Goal: Information Seeking & Learning: Learn about a topic

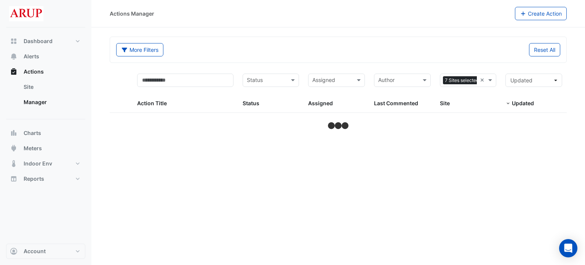
select select "***"
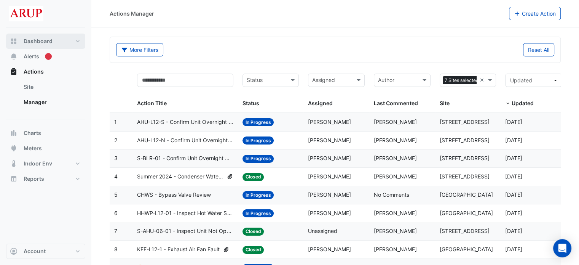
click at [77, 41] on button "Dashboard" at bounding box center [45, 41] width 79 height 15
select select "***"
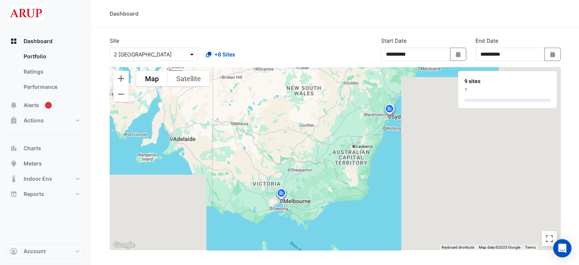
click at [190, 53] on span at bounding box center [193, 54] width 10 height 8
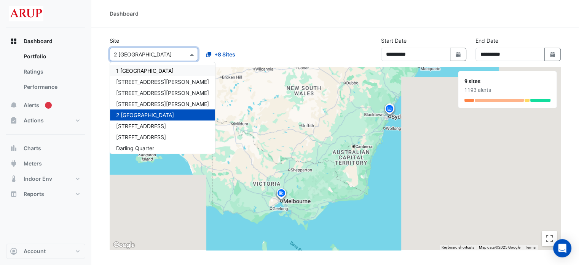
click at [137, 69] on span "1 [GEOGRAPHIC_DATA]" at bounding box center [145, 70] width 58 height 6
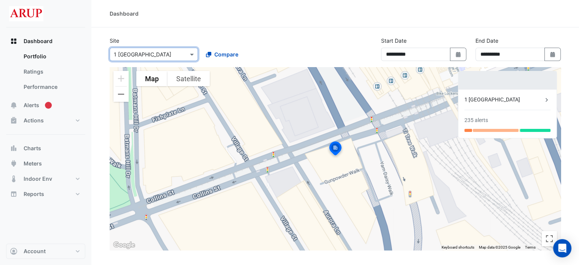
click at [336, 147] on img at bounding box center [335, 149] width 17 height 18
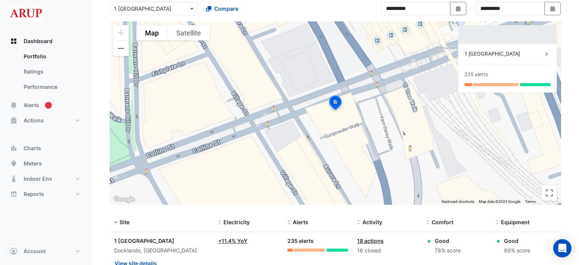
scroll to position [75, 0]
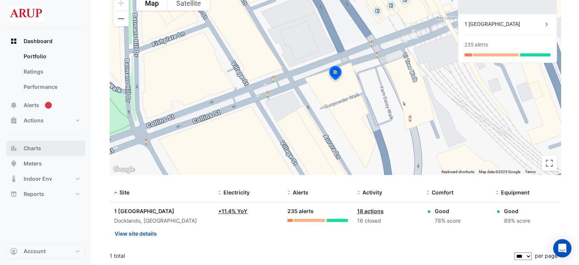
click at [46, 152] on button "Charts" at bounding box center [45, 148] width 79 height 15
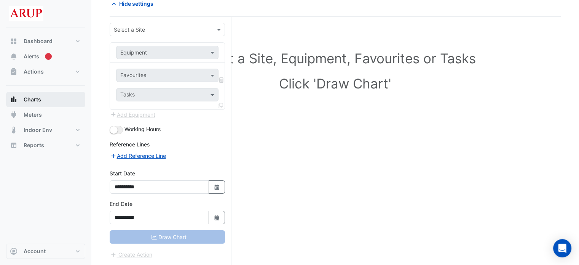
scroll to position [38, 0]
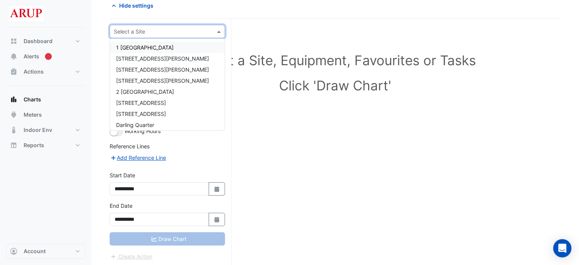
click at [190, 29] on input "text" at bounding box center [160, 32] width 92 height 8
click at [173, 48] on div "1 [GEOGRAPHIC_DATA]" at bounding box center [167, 47] width 115 height 11
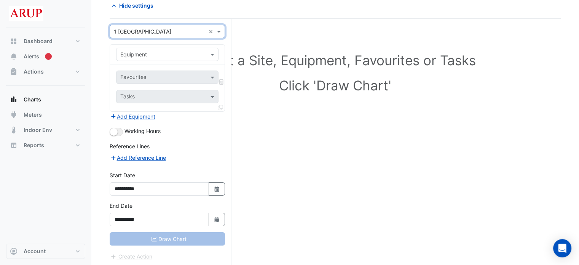
click at [208, 51] on div at bounding box center [168, 54] width 102 height 9
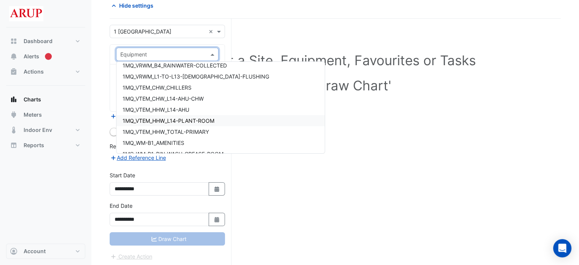
scroll to position [76, 0]
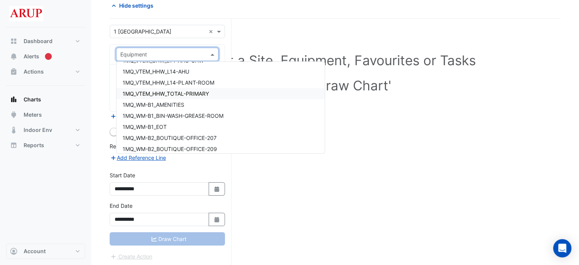
click at [218, 95] on div "1MQ_VTEM_HHW_TOTAL-PRIMARY" at bounding box center [221, 93] width 208 height 11
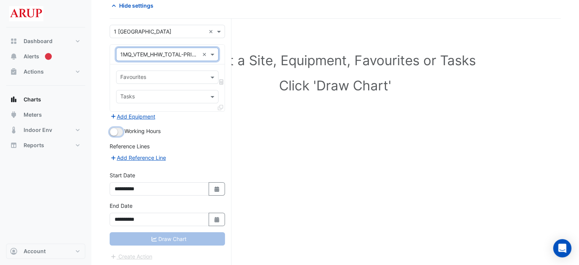
click at [120, 131] on button "button" at bounding box center [116, 132] width 13 height 8
click at [110, 130] on button "button" at bounding box center [116, 132] width 13 height 8
click at [211, 77] on span at bounding box center [214, 77] width 10 height 8
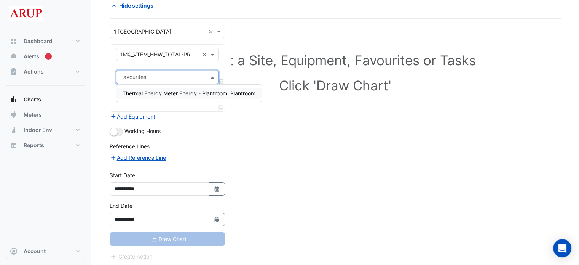
click at [208, 122] on form "**********" at bounding box center [167, 143] width 115 height 236
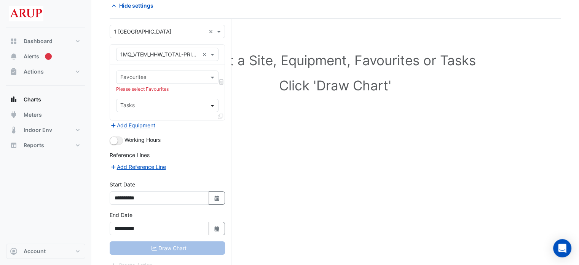
click at [211, 104] on span at bounding box center [214, 105] width 10 height 8
click at [208, 134] on form "**********" at bounding box center [167, 147] width 115 height 245
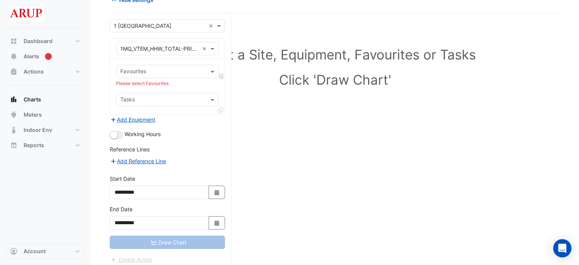
scroll to position [46, 0]
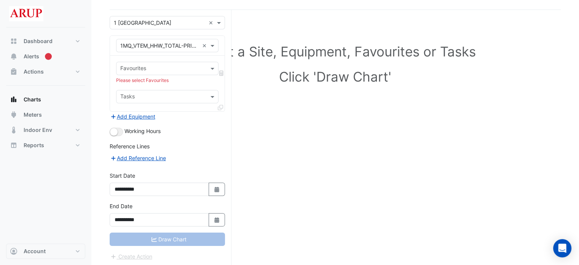
click at [181, 237] on div "Draw Chart" at bounding box center [167, 238] width 115 height 13
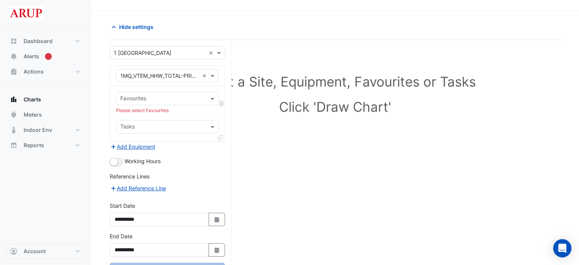
scroll to position [0, 0]
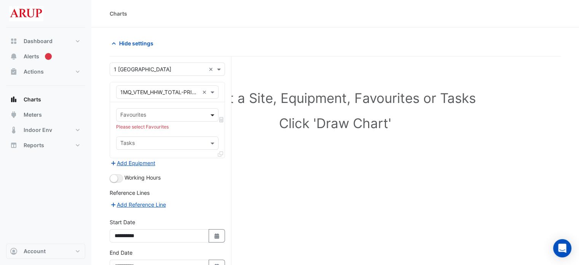
click at [214, 115] on span at bounding box center [214, 115] width 10 height 8
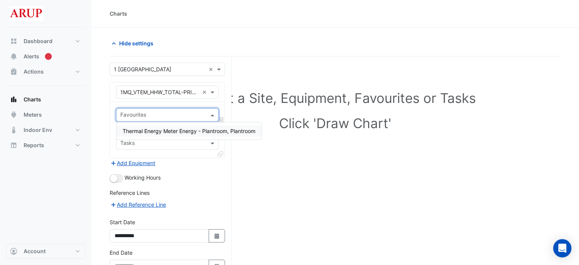
click at [163, 133] on span "Thermal Energy Meter Energy - Plantroom, Plantroom" at bounding box center [189, 131] width 133 height 6
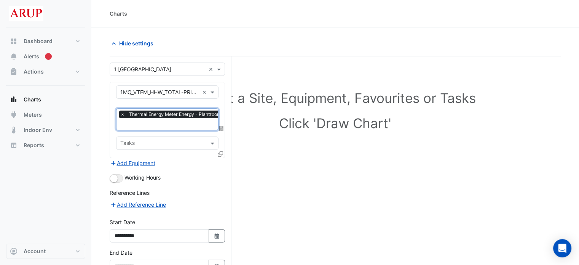
click at [192, 176] on div "Working Hours" at bounding box center [167, 177] width 115 height 9
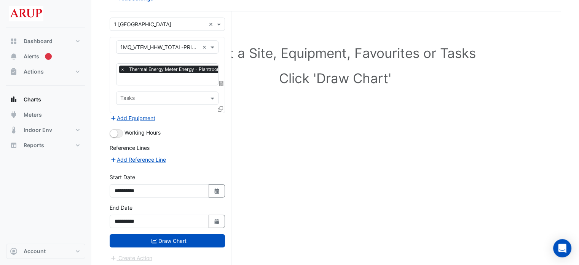
scroll to position [46, 0]
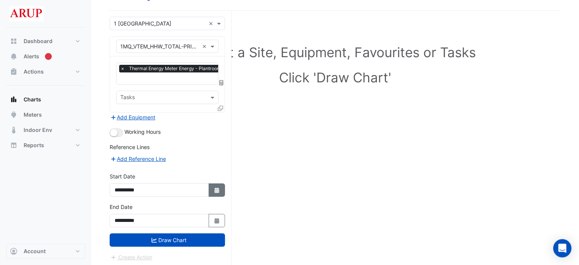
click at [216, 188] on icon "button" at bounding box center [216, 189] width 5 height 5
select select "*"
select select "****"
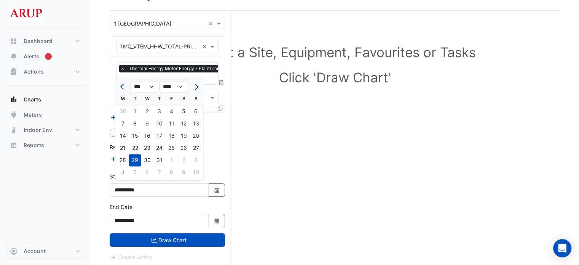
click at [199, 84] on button "Next month" at bounding box center [196, 86] width 9 height 12
select select "*"
click at [123, 136] on div "11" at bounding box center [123, 136] width 12 height 12
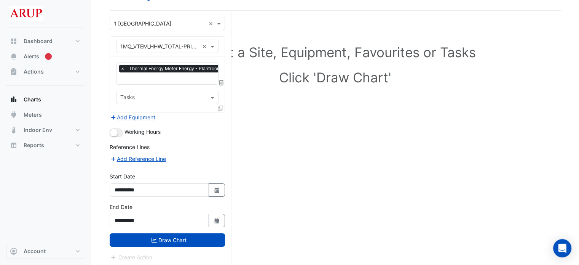
type input "**********"
click at [170, 235] on button "Draw Chart" at bounding box center [167, 239] width 115 height 13
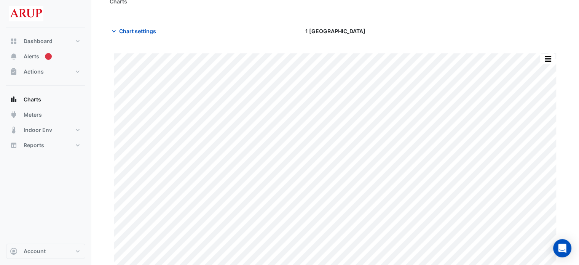
scroll to position [19, 0]
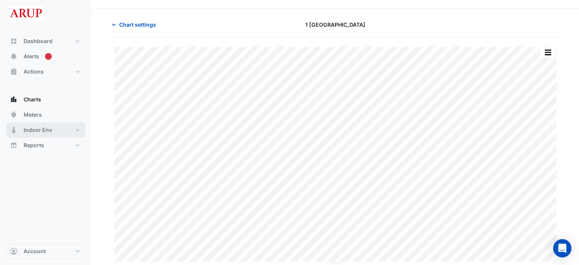
click at [80, 133] on button "Indoor Env" at bounding box center [45, 129] width 79 height 15
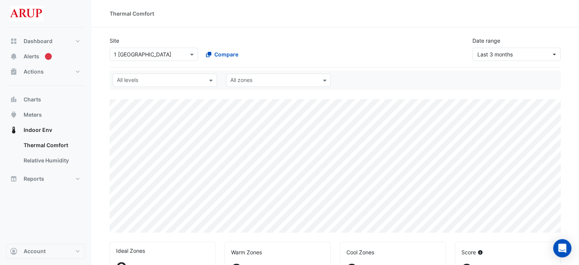
select select "***"
click at [536, 55] on span "Last 3 months" at bounding box center [515, 54] width 74 height 8
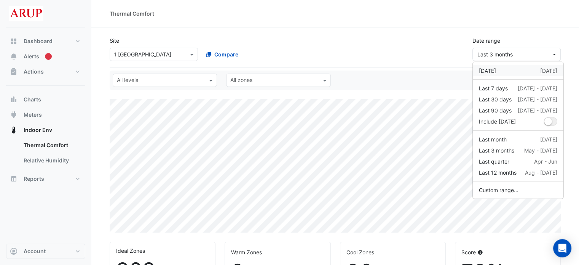
click at [508, 70] on div "[DATE] [DATE]" at bounding box center [518, 71] width 78 height 8
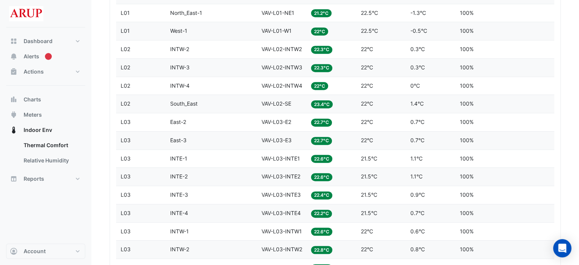
scroll to position [267, 0]
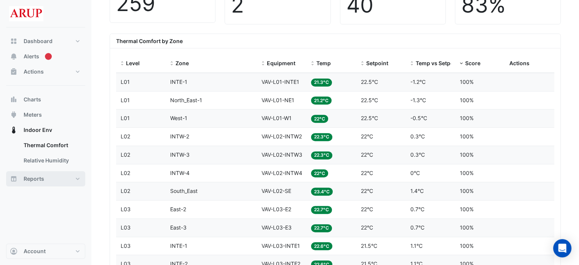
click at [74, 177] on button "Reports" at bounding box center [45, 178] width 79 height 15
select select "***"
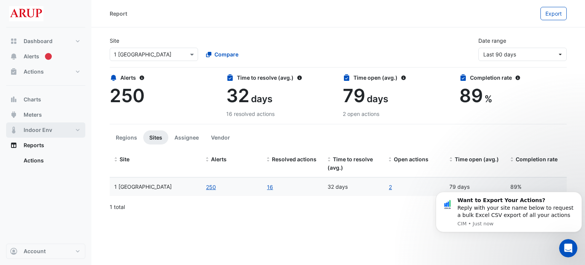
click at [76, 129] on button "Indoor Env" at bounding box center [45, 129] width 79 height 15
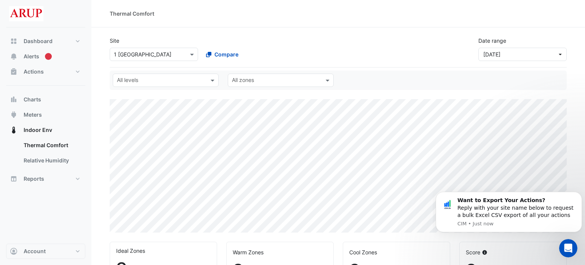
select select "***"
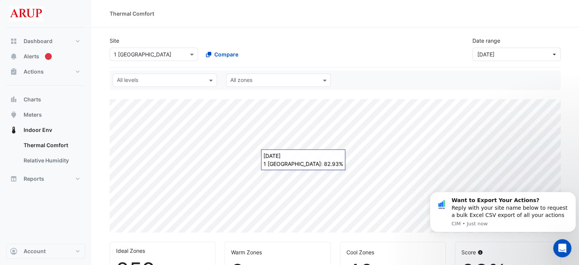
scroll to position [232, 0]
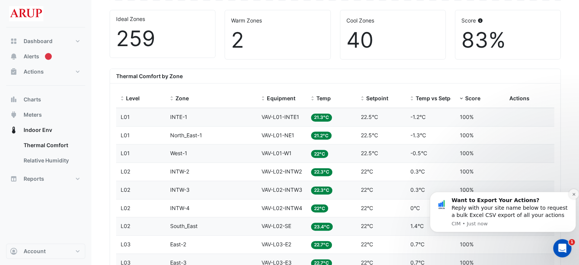
click at [573, 193] on icon "Dismiss notification" at bounding box center [574, 194] width 4 height 4
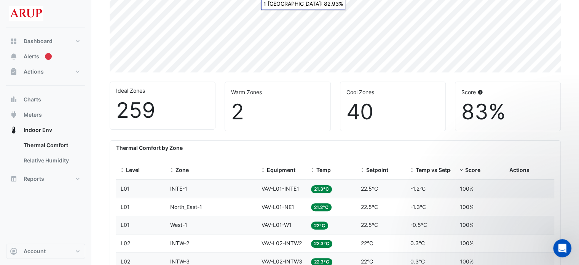
scroll to position [0, 0]
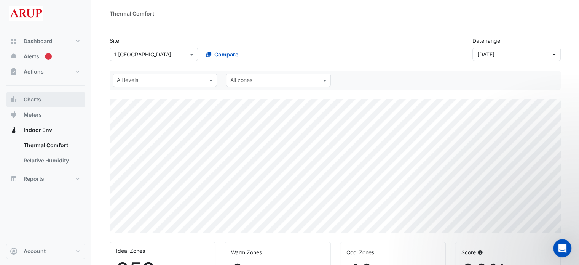
click at [48, 101] on button "Charts" at bounding box center [45, 99] width 79 height 15
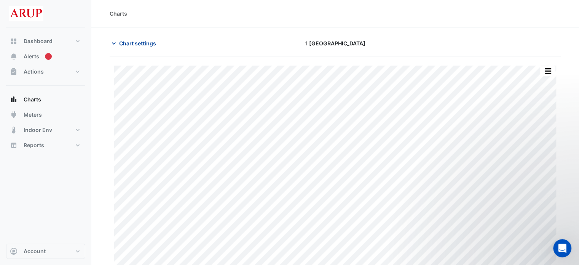
click at [115, 42] on icon "button" at bounding box center [114, 43] width 4 height 2
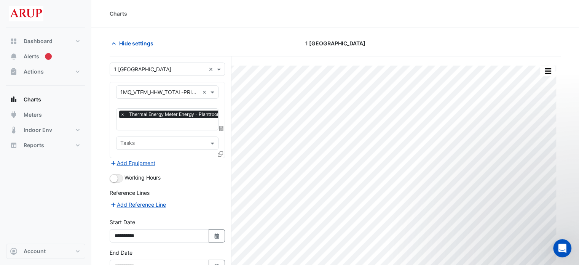
click at [197, 42] on div "Hide settings" at bounding box center [182, 43] width 154 height 13
click at [551, 70] on button "button" at bounding box center [548, 71] width 15 height 10
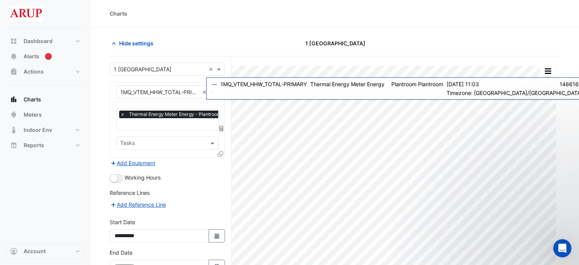
click at [223, 50] on div "Hide settings 1 [GEOGRAPHIC_DATA]" at bounding box center [335, 47] width 451 height 20
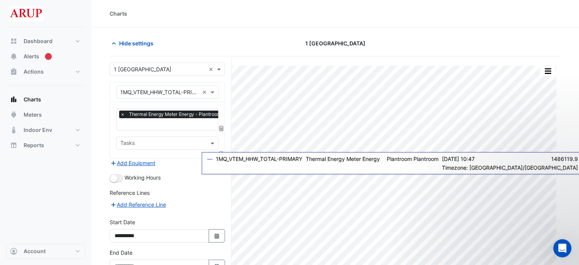
click at [123, 115] on span "×" at bounding box center [122, 114] width 7 height 8
click at [134, 45] on span "Hide settings" at bounding box center [136, 43] width 34 height 8
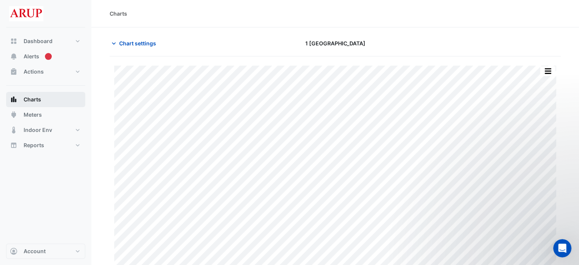
click at [34, 99] on span "Charts" at bounding box center [33, 100] width 18 height 8
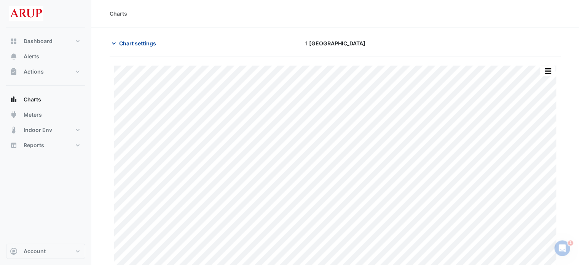
type input "**********"
click at [111, 42] on icon "button" at bounding box center [114, 44] width 8 height 8
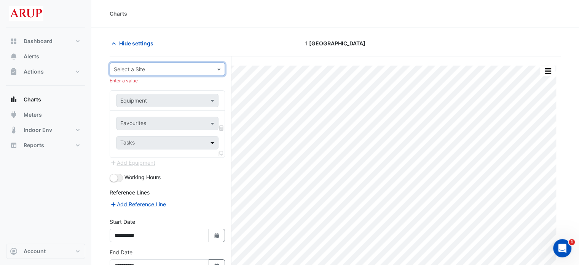
click at [213, 142] on span at bounding box center [214, 143] width 10 height 8
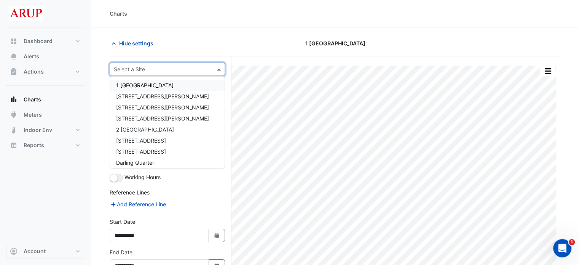
click at [219, 66] on span at bounding box center [220, 69] width 10 height 8
click at [149, 83] on span "1 [GEOGRAPHIC_DATA]" at bounding box center [145, 85] width 58 height 6
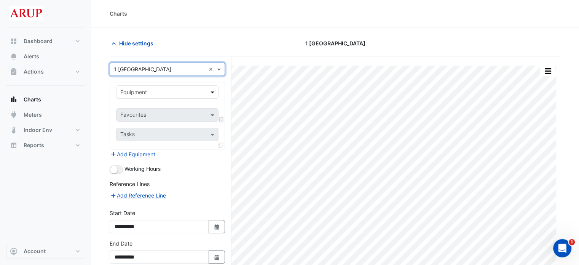
click at [213, 93] on span at bounding box center [214, 92] width 10 height 8
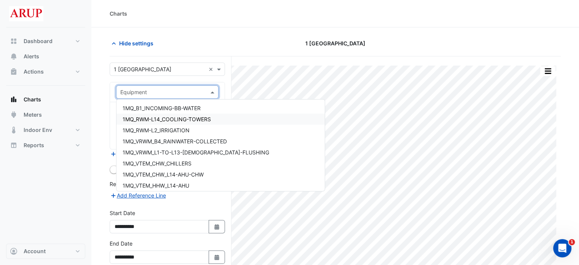
click at [217, 120] on div "1MQ_RWM-L14_COOLING-TOWERS" at bounding box center [221, 119] width 208 height 11
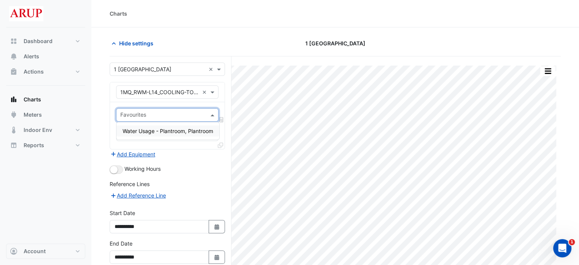
click at [213, 113] on span at bounding box center [214, 115] width 10 height 8
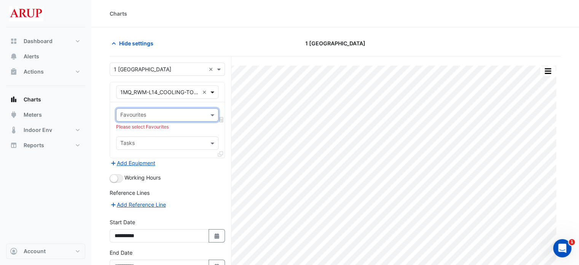
click at [214, 91] on span at bounding box center [214, 92] width 10 height 8
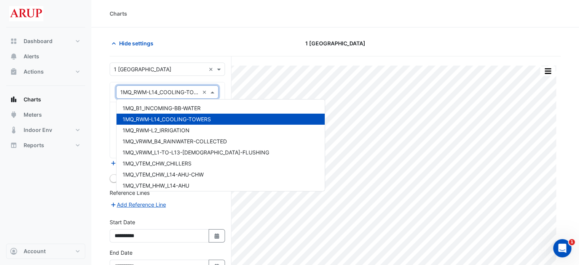
scroll to position [38, 0]
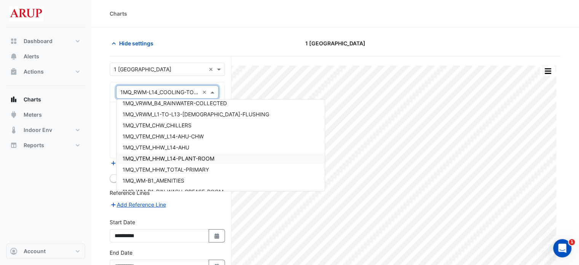
click at [219, 160] on div "1MQ_VTEM_HHW_L14-PLANT-ROOM" at bounding box center [221, 158] width 208 height 11
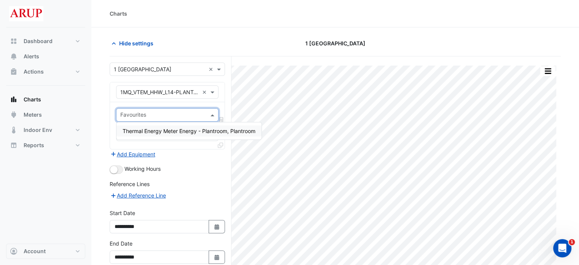
click at [213, 112] on span at bounding box center [214, 115] width 10 height 8
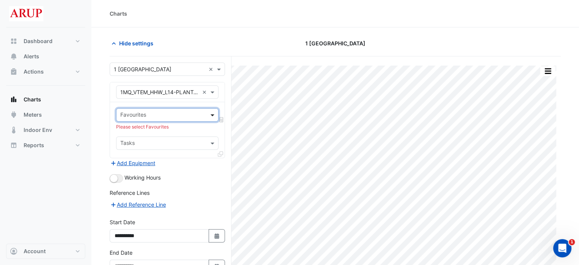
click at [213, 112] on span at bounding box center [214, 115] width 10 height 8
click at [212, 90] on span at bounding box center [214, 92] width 10 height 8
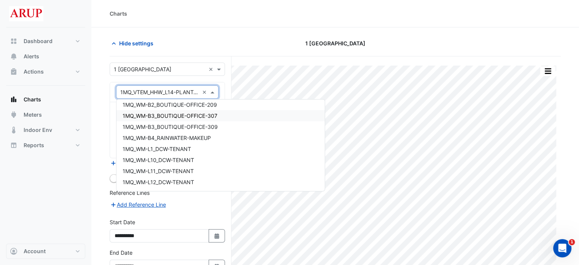
scroll to position [168, 0]
click at [202, 139] on div "1MQ_WM-L1_DCW-TENANT" at bounding box center [221, 139] width 208 height 11
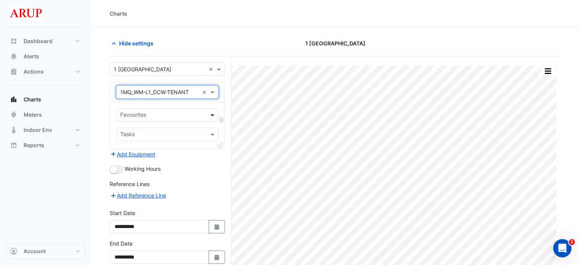
click at [213, 113] on span at bounding box center [214, 115] width 10 height 8
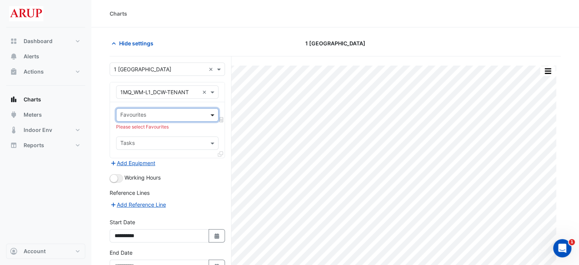
click at [213, 113] on span at bounding box center [214, 115] width 10 height 8
click at [212, 114] on span at bounding box center [214, 115] width 10 height 8
click at [157, 133] on span "Water Usage - Plantroom, Plantroom" at bounding box center [168, 131] width 91 height 6
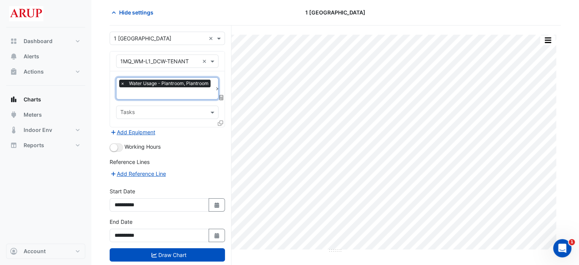
scroll to position [46, 0]
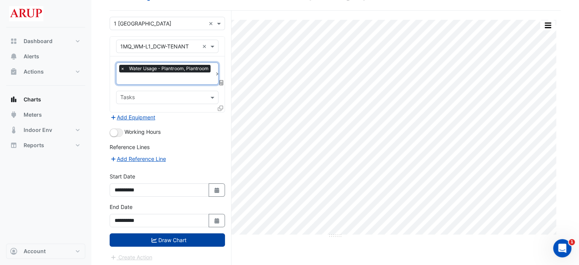
click at [168, 235] on button "Draw Chart" at bounding box center [167, 239] width 115 height 13
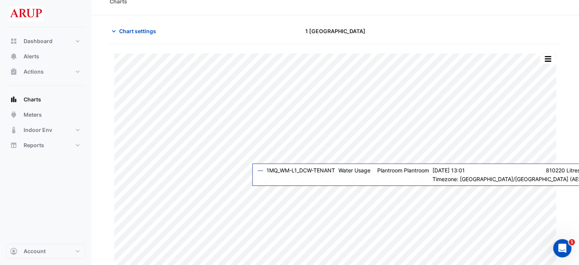
scroll to position [19, 0]
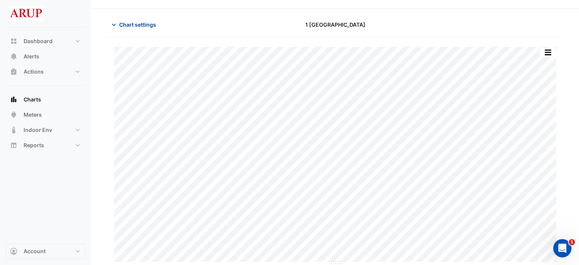
click at [113, 26] on icon "button" at bounding box center [114, 25] width 8 height 8
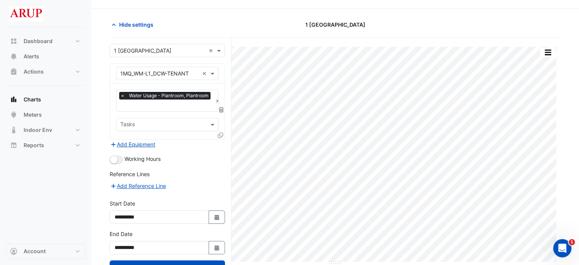
scroll to position [46, 0]
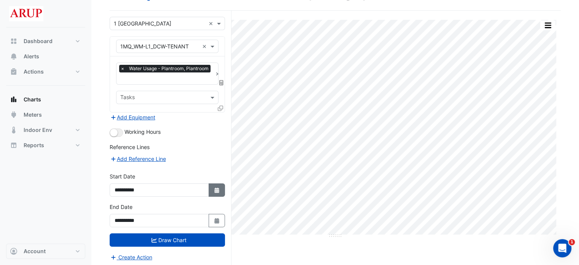
click at [215, 184] on button "Select Date" at bounding box center [217, 189] width 17 height 13
select select "*"
select select "****"
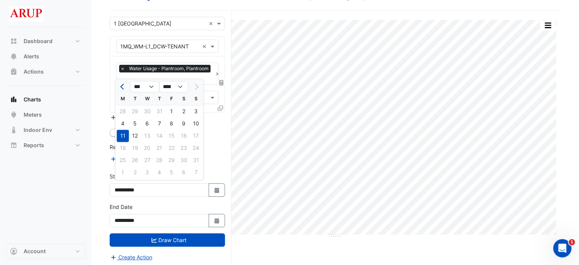
click at [125, 86] on span "Previous month" at bounding box center [123, 87] width 6 height 6
select select "*"
click at [133, 109] on div "1" at bounding box center [135, 111] width 12 height 12
type input "**********"
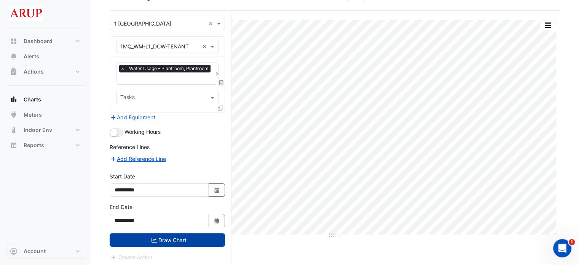
click at [168, 237] on button "Draw Chart" at bounding box center [167, 239] width 115 height 13
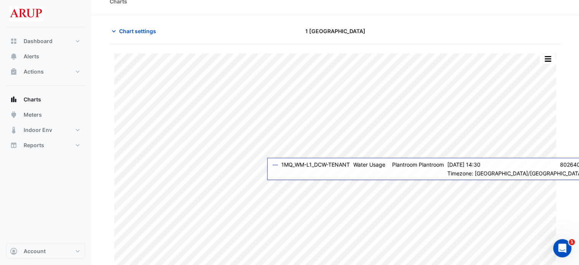
scroll to position [19, 0]
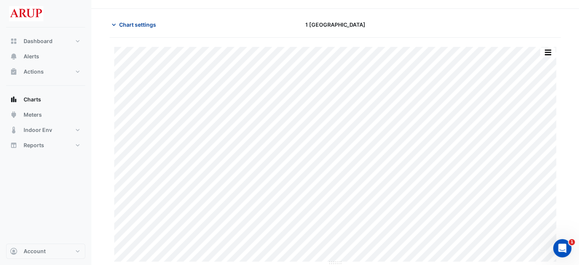
click at [110, 24] on icon "button" at bounding box center [114, 25] width 8 height 8
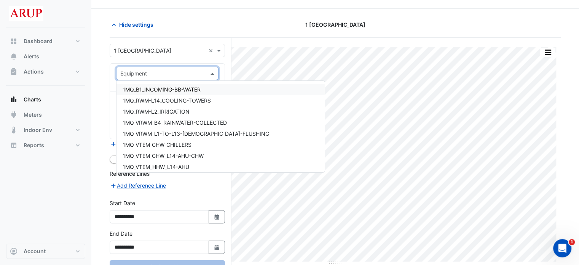
click at [213, 70] on span at bounding box center [214, 73] width 10 height 8
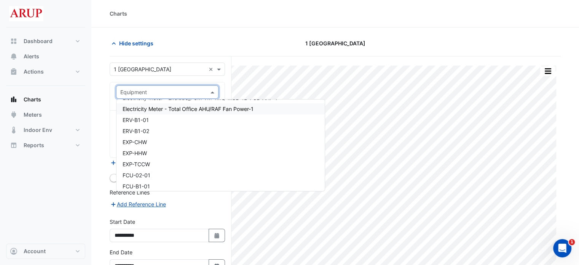
scroll to position [1562, 0]
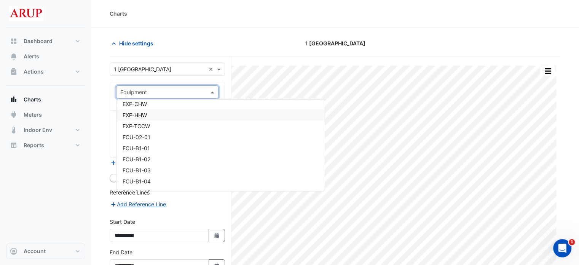
click at [153, 115] on div "EXP-HHW" at bounding box center [221, 114] width 208 height 11
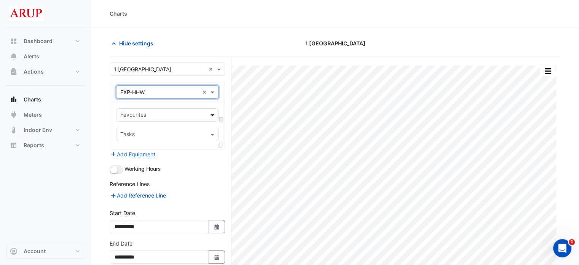
click at [213, 113] on span at bounding box center [214, 115] width 10 height 8
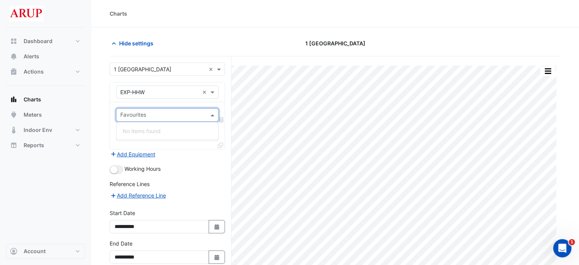
click at [213, 113] on span at bounding box center [214, 115] width 10 height 8
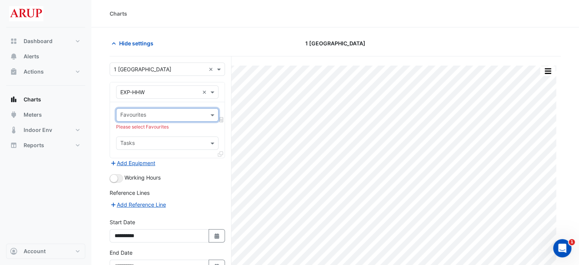
click at [208, 171] on form "**********" at bounding box center [167, 184] width 115 height 245
click at [212, 93] on span at bounding box center [214, 92] width 10 height 8
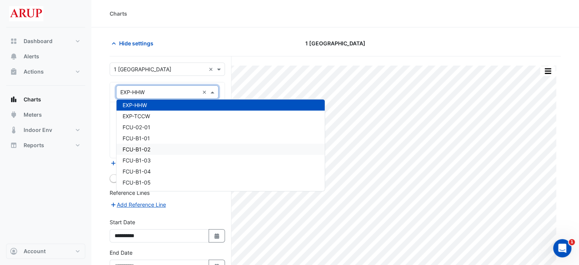
scroll to position [1648, 0]
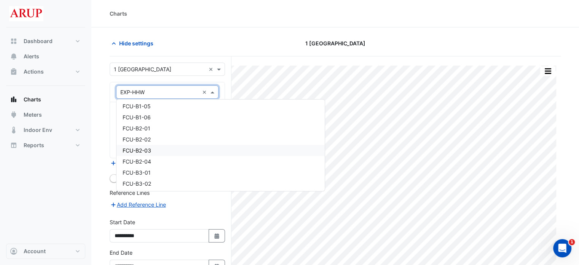
click at [169, 150] on div "FCU-B2-03" at bounding box center [221, 150] width 208 height 11
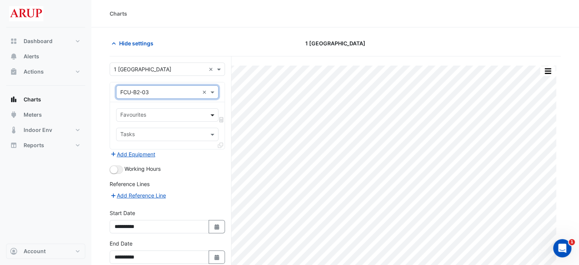
click at [215, 114] on span at bounding box center [214, 115] width 10 height 8
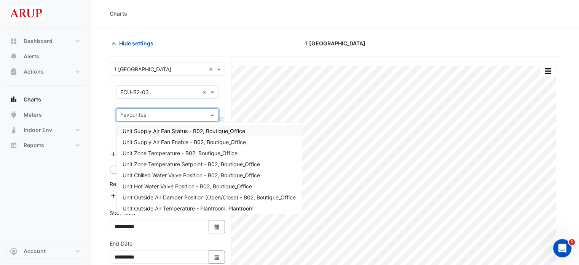
click at [213, 113] on span at bounding box center [214, 115] width 10 height 8
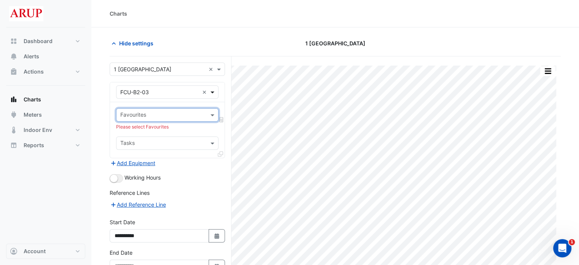
click at [213, 92] on span at bounding box center [214, 92] width 10 height 8
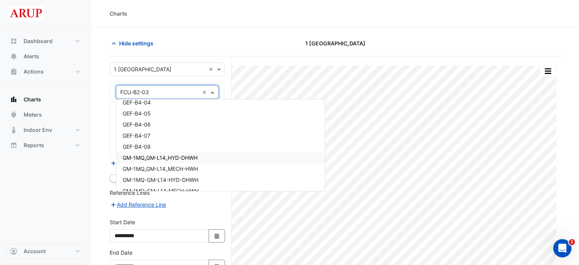
scroll to position [1922, 0]
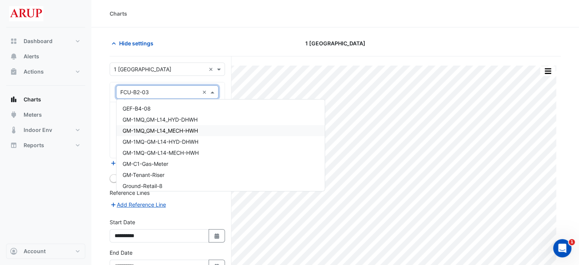
click at [204, 130] on div "GM-1MQ_GM-L14_MECH-HWH" at bounding box center [221, 130] width 208 height 11
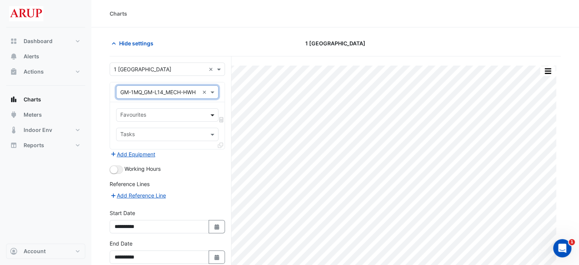
click at [211, 113] on span at bounding box center [214, 115] width 10 height 8
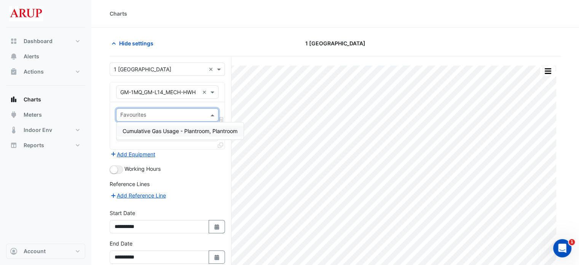
click at [213, 113] on span at bounding box center [214, 115] width 10 height 8
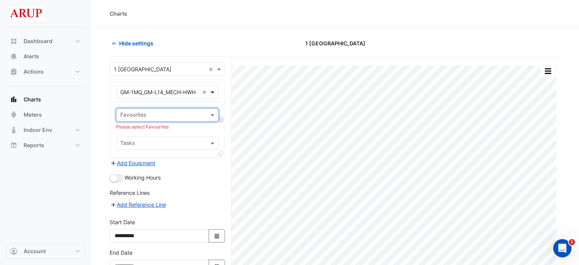
click at [214, 91] on span at bounding box center [214, 92] width 10 height 8
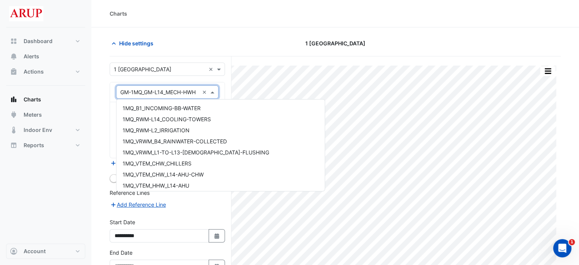
scroll to position [1948, 0]
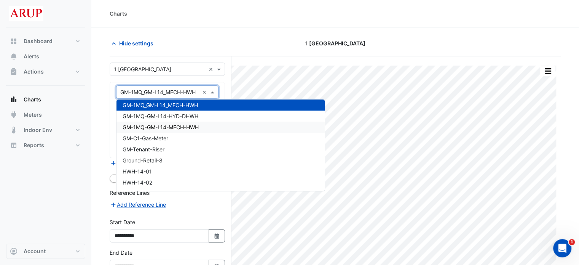
click at [209, 130] on div "GM-1MQ-GM-L14-MECH-HWH" at bounding box center [221, 127] width 208 height 11
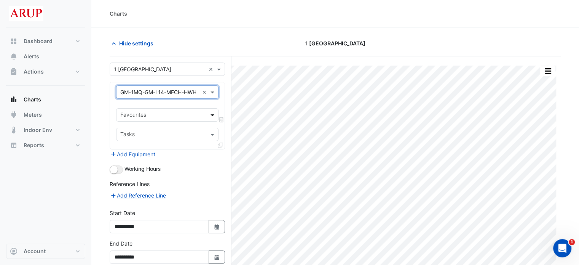
click at [213, 112] on span at bounding box center [214, 115] width 10 height 8
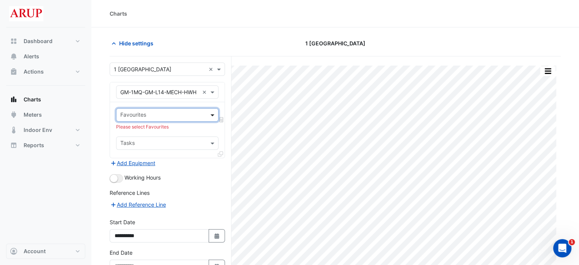
click at [213, 112] on span at bounding box center [214, 115] width 10 height 8
click at [216, 94] on span at bounding box center [214, 92] width 10 height 8
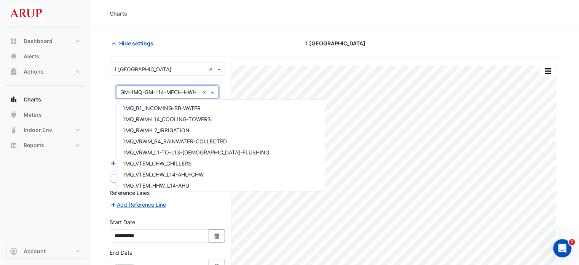
scroll to position [1970, 0]
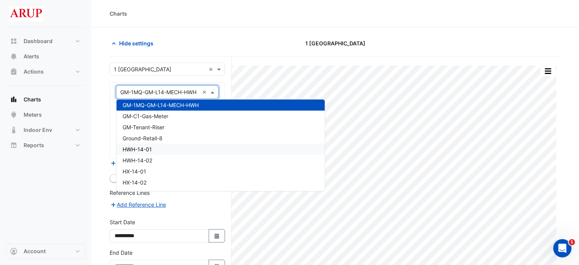
click at [181, 150] on div "HWH-14-01" at bounding box center [221, 149] width 208 height 11
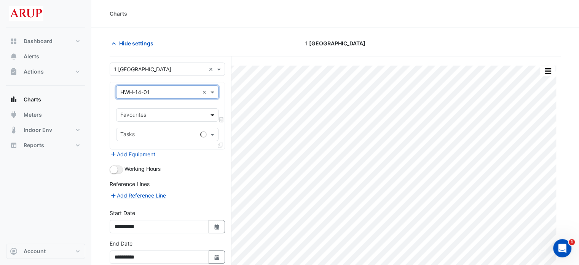
click at [213, 115] on span at bounding box center [214, 115] width 10 height 8
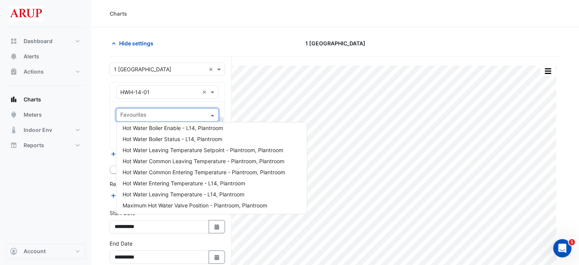
scroll to position [0, 0]
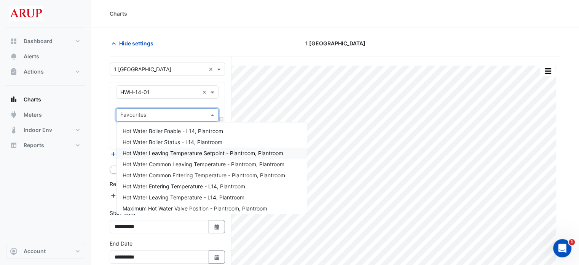
click at [226, 154] on span "Hot Water Leaving Temperature Setpoint - Plantroom, Plantroom" at bounding box center [203, 153] width 161 height 6
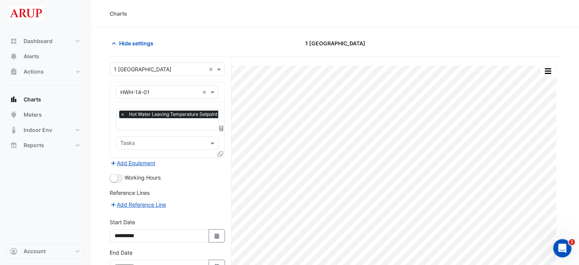
click at [205, 173] on div "Working Hours" at bounding box center [167, 177] width 115 height 9
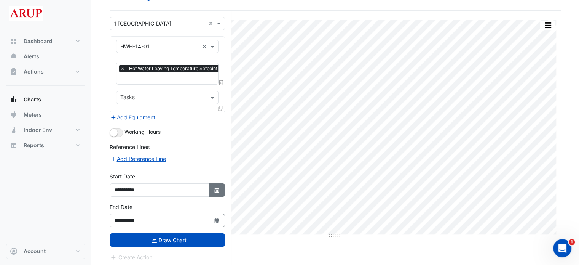
click at [217, 187] on icon "Select Date" at bounding box center [217, 189] width 7 height 5
select select "*"
select select "****"
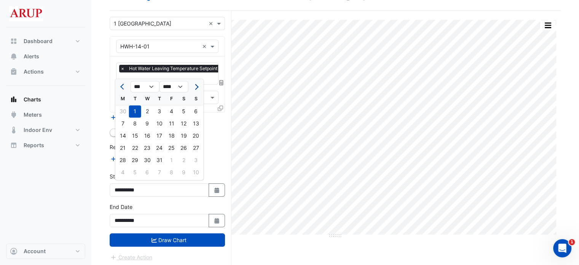
click at [197, 86] on span "Next month" at bounding box center [196, 87] width 6 height 6
select select "*"
click at [123, 136] on div "11" at bounding box center [123, 136] width 12 height 12
type input "**********"
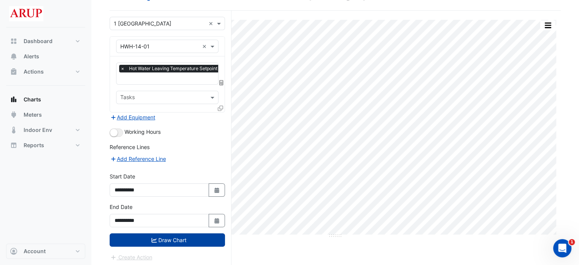
click at [174, 238] on button "Draw Chart" at bounding box center [167, 239] width 115 height 13
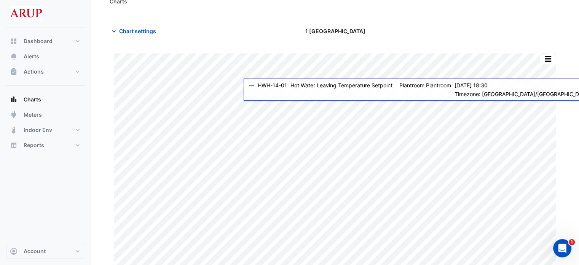
scroll to position [19, 0]
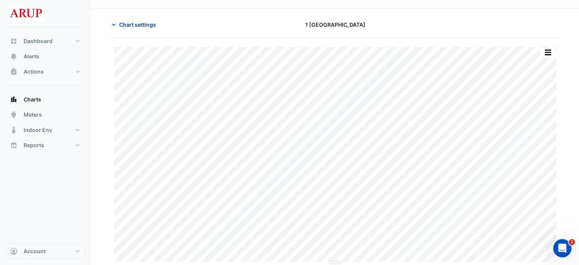
click at [113, 22] on icon "button" at bounding box center [114, 25] width 8 height 8
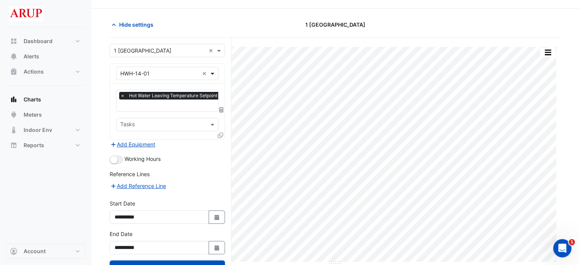
click at [216, 71] on span at bounding box center [214, 73] width 10 height 8
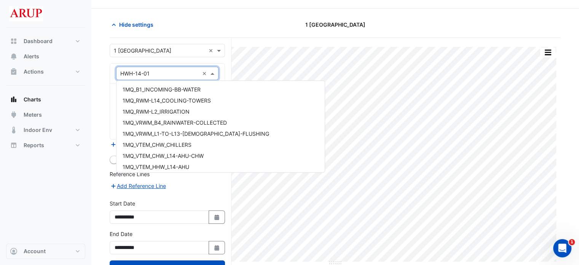
scroll to position [2014, 0]
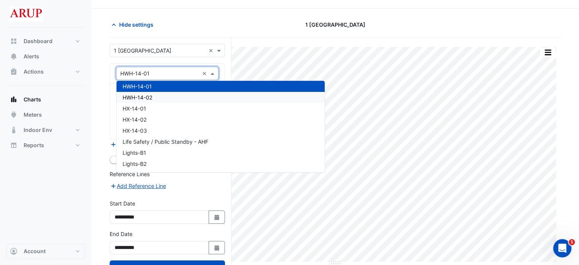
click at [168, 95] on div "HWH-14-02" at bounding box center [221, 97] width 208 height 11
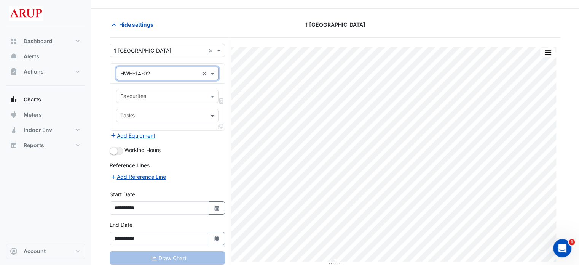
click at [222, 20] on div "Hide settings" at bounding box center [182, 24] width 154 height 13
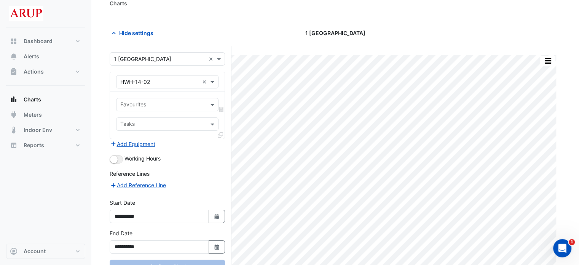
scroll to position [0, 0]
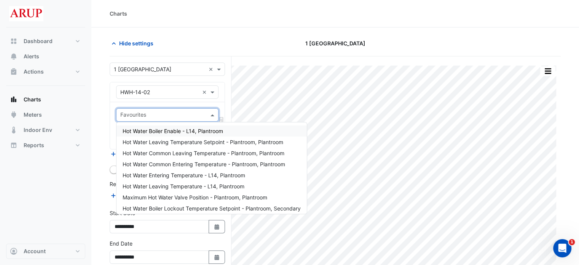
click at [214, 113] on span at bounding box center [214, 115] width 10 height 8
click at [211, 153] on span "Hot Water Common Leaving Temperature - Plantroom, Plantroom" at bounding box center [204, 153] width 162 height 6
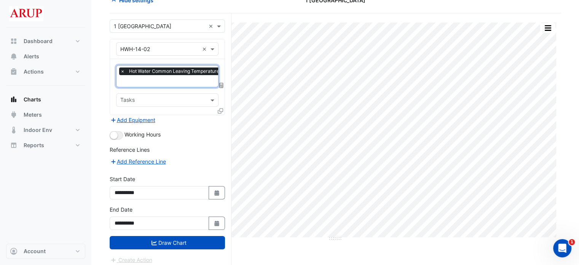
scroll to position [46, 0]
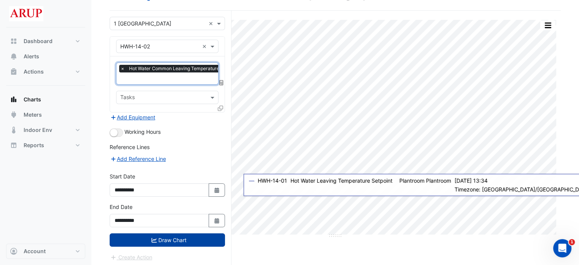
click at [174, 235] on button "Draw Chart" at bounding box center [167, 239] width 115 height 13
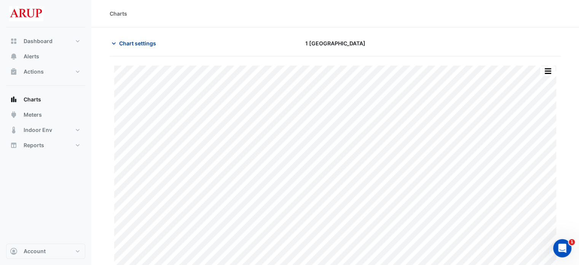
click at [114, 44] on icon "button" at bounding box center [114, 43] width 4 height 2
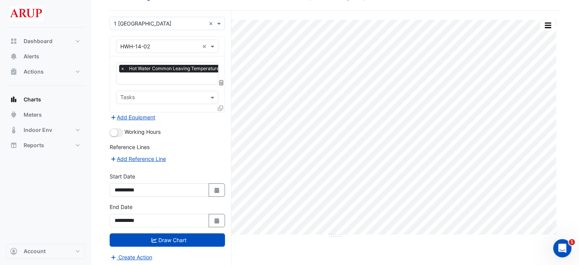
scroll to position [46, 0]
click at [215, 221] on button "Select Date" at bounding box center [217, 220] width 17 height 13
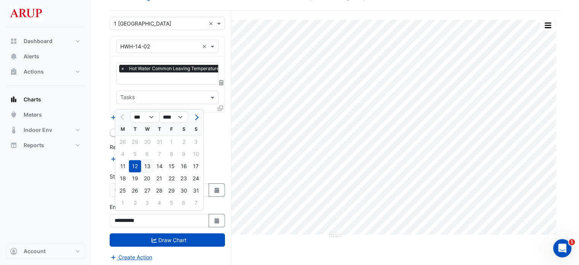
click at [147, 168] on div "13" at bounding box center [147, 166] width 12 height 12
type input "**********"
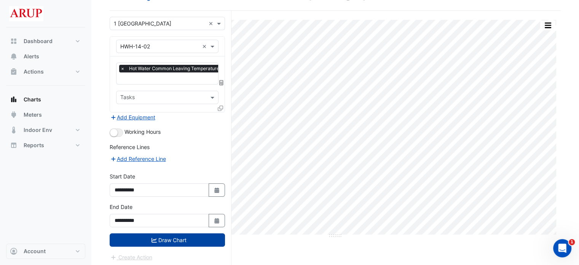
click at [172, 239] on button "Draw Chart" at bounding box center [167, 239] width 115 height 13
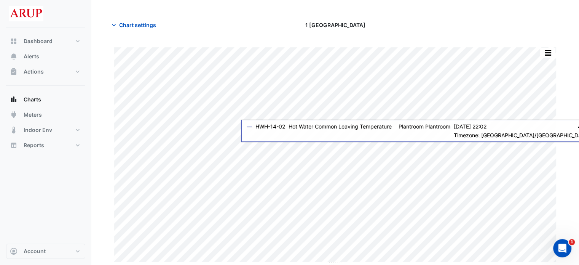
scroll to position [19, 0]
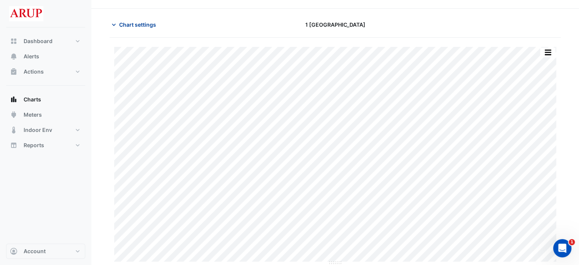
click at [116, 26] on icon "button" at bounding box center [114, 25] width 8 height 8
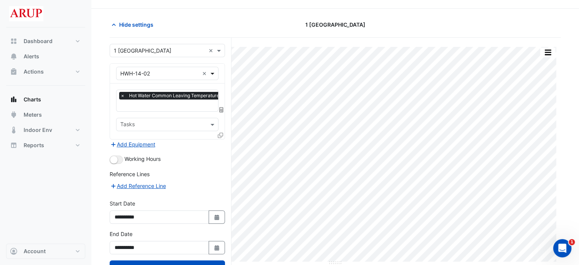
click at [214, 70] on span at bounding box center [214, 73] width 10 height 8
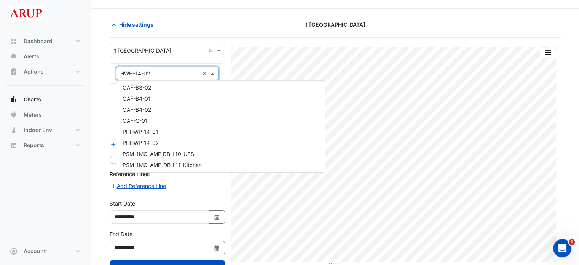
scroll to position [2368, 0]
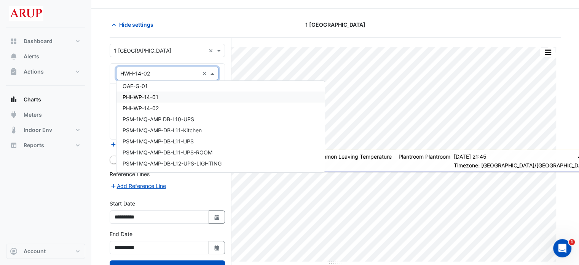
click at [165, 98] on div "PHHWP-14-01" at bounding box center [221, 96] width 208 height 11
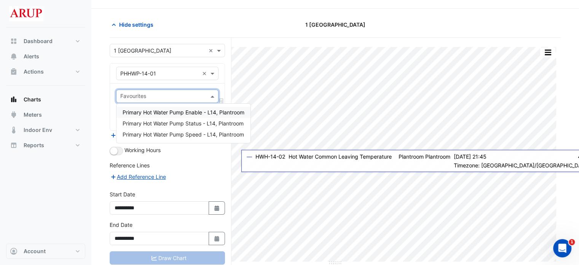
click at [212, 96] on span at bounding box center [214, 96] width 10 height 8
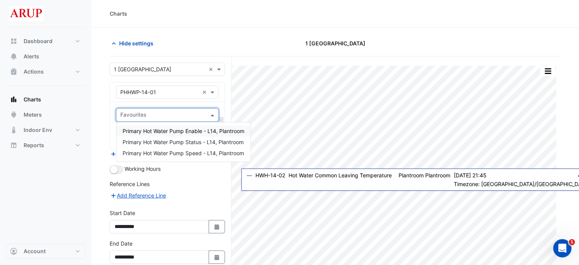
click at [192, 104] on div "Favourites Tasks" at bounding box center [167, 125] width 115 height 47
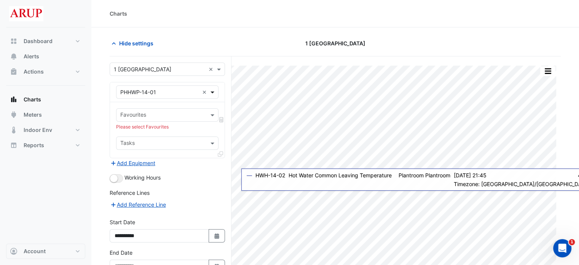
click at [213, 93] on span at bounding box center [214, 92] width 10 height 8
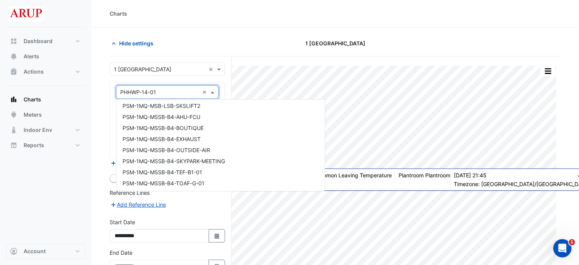
scroll to position [3979, 0]
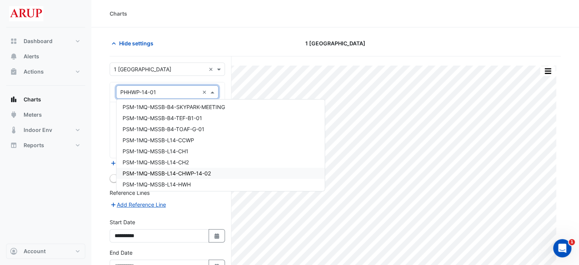
click at [69, 215] on div "Dashboard Portfolio Ratings Performance Alerts Actions Site Manager Charts" at bounding box center [45, 135] width 79 height 216
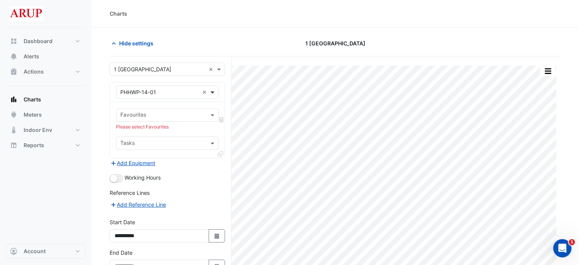
click at [213, 91] on span at bounding box center [214, 92] width 10 height 8
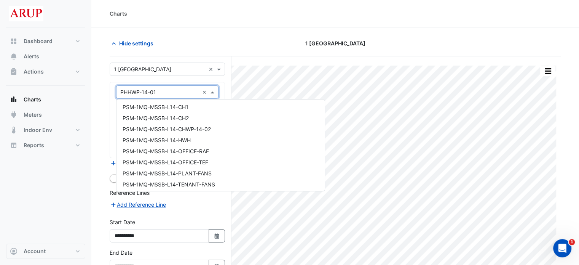
scroll to position [4017, 0]
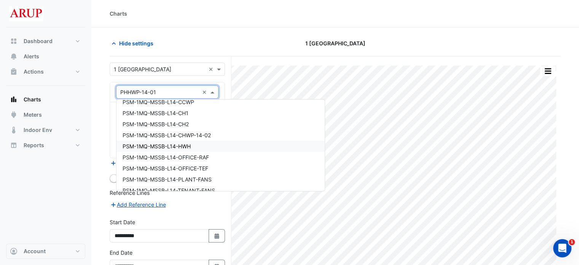
click at [198, 146] on div "PSM-1MQ-MSSB-L14-HWH" at bounding box center [221, 146] width 208 height 11
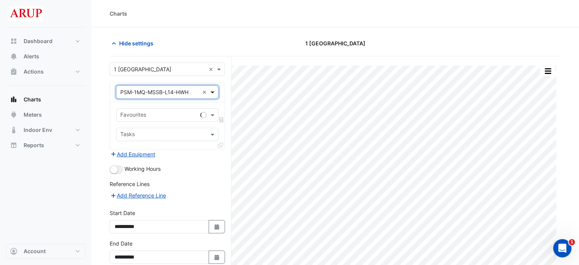
click at [213, 90] on span at bounding box center [214, 92] width 10 height 8
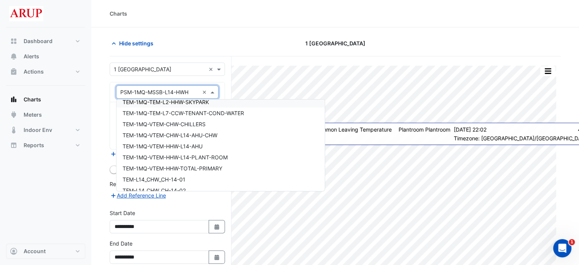
scroll to position [5277, 0]
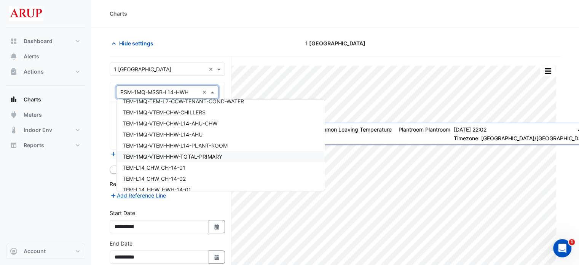
click at [230, 157] on div "TEM-1MQ-VTEM-HHW-TOTAL-PRIMARY" at bounding box center [221, 156] width 208 height 11
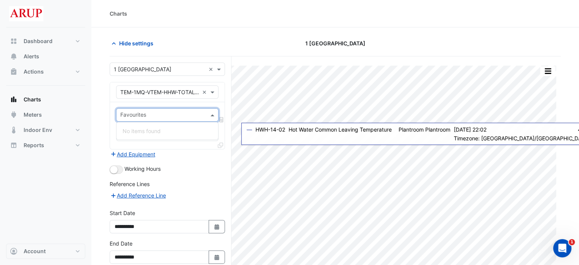
click at [212, 112] on span at bounding box center [214, 115] width 10 height 8
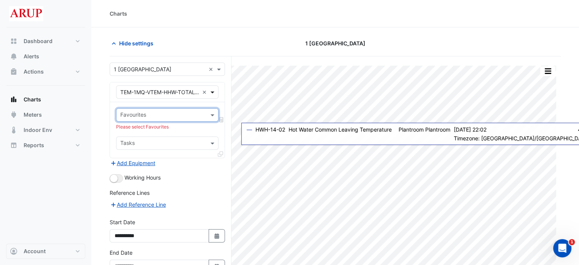
click at [213, 89] on span at bounding box center [214, 92] width 10 height 8
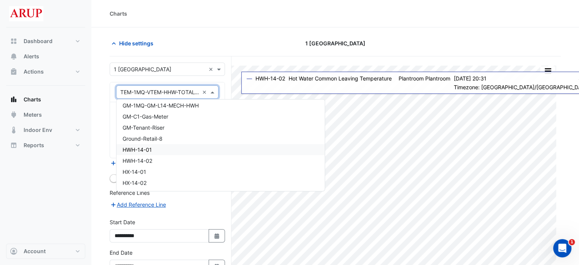
scroll to position [1981, 0]
click at [162, 137] on div "HWH-14-01" at bounding box center [221, 137] width 208 height 11
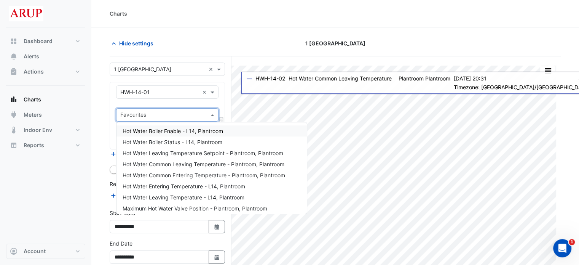
click at [213, 115] on span at bounding box center [214, 115] width 10 height 8
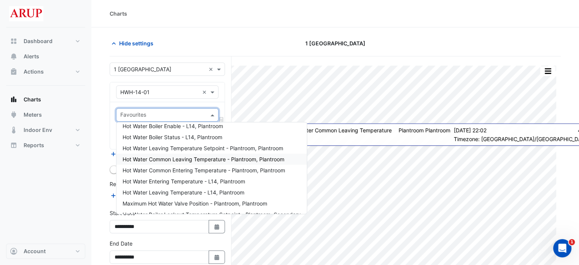
scroll to position [0, 0]
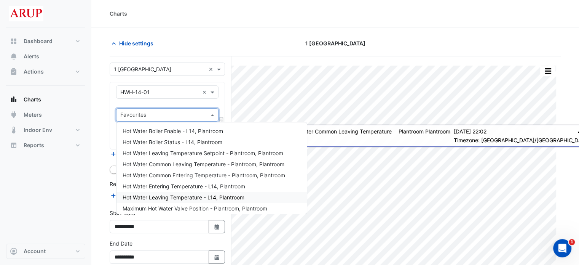
click at [243, 197] on span "Hot Water Leaving Temperature - L14, Plantroom" at bounding box center [184, 197] width 122 height 6
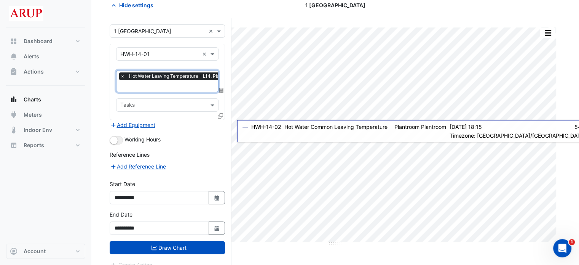
scroll to position [46, 0]
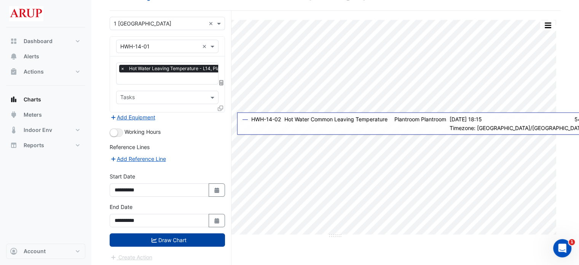
click at [166, 240] on button "Draw Chart" at bounding box center [167, 239] width 115 height 13
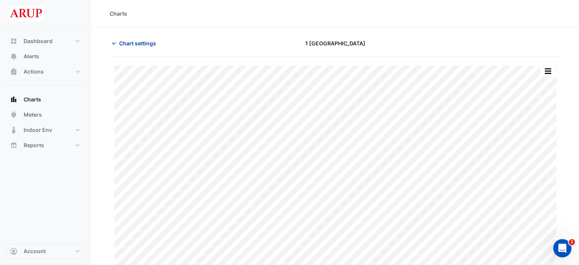
click at [112, 42] on icon "button" at bounding box center [114, 43] width 4 height 2
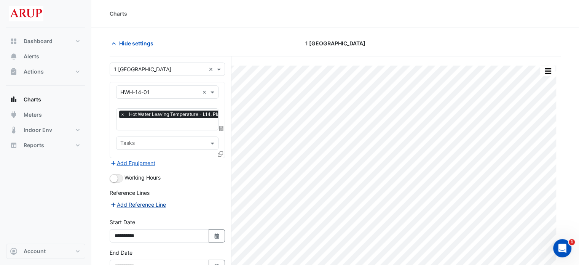
click at [142, 201] on button "Add Reference Line" at bounding box center [138, 204] width 57 height 9
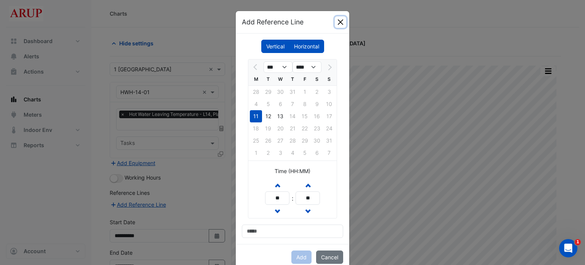
click at [336, 20] on button "Close" at bounding box center [340, 21] width 11 height 11
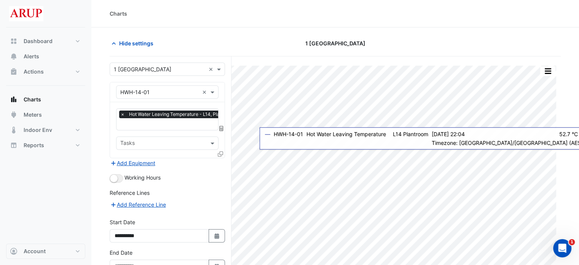
scroll to position [46, 0]
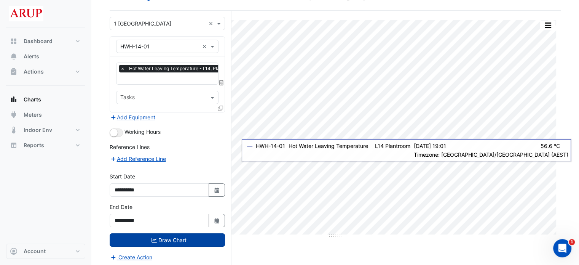
click at [169, 238] on button "Draw Chart" at bounding box center [167, 239] width 115 height 13
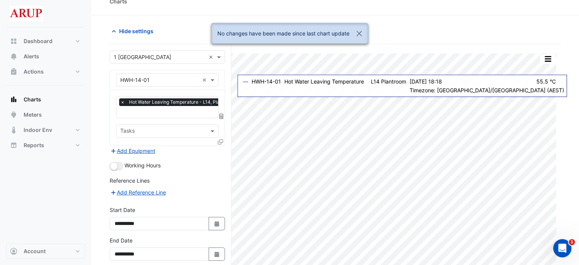
scroll to position [0, 0]
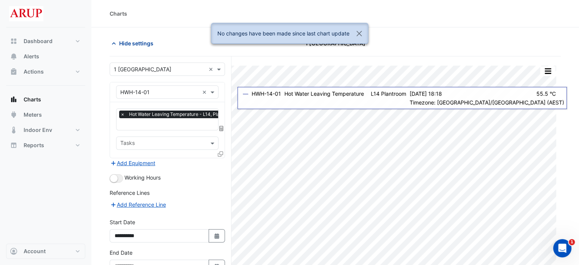
click at [121, 40] on span "Hide settings" at bounding box center [136, 43] width 34 height 8
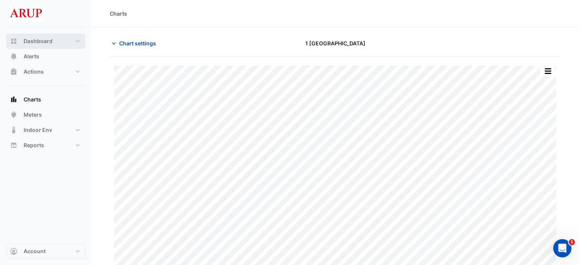
click at [48, 42] on span "Dashboard" at bounding box center [38, 41] width 29 height 8
select select "***"
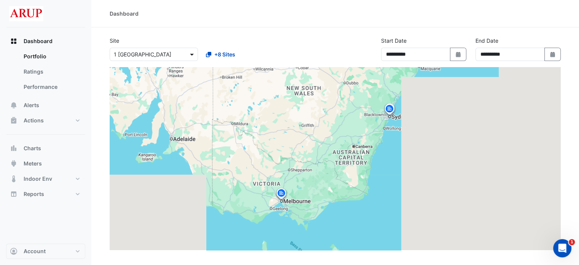
click at [195, 53] on span at bounding box center [193, 54] width 10 height 8
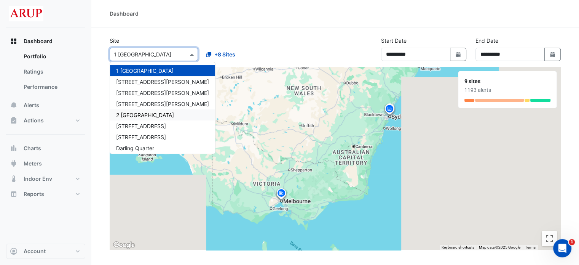
click at [143, 114] on span "2 Melbourne Quarter" at bounding box center [145, 115] width 58 height 6
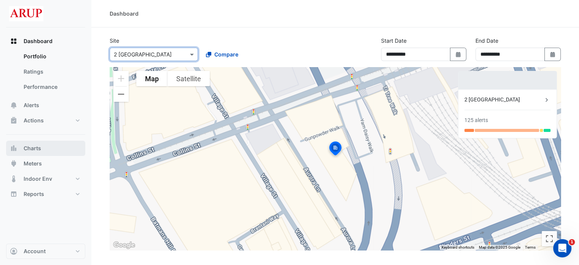
click at [56, 151] on button "Charts" at bounding box center [45, 148] width 79 height 15
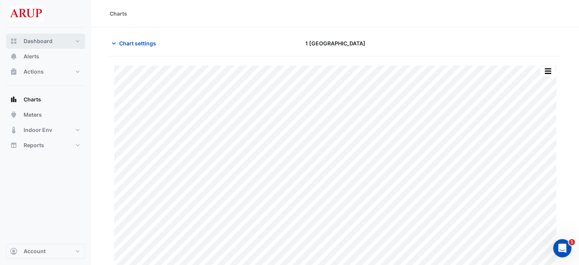
click at [66, 40] on button "Dashboard" at bounding box center [45, 41] width 79 height 15
select select "***"
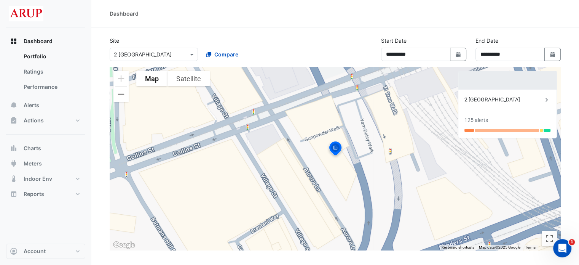
click at [335, 147] on img at bounding box center [335, 149] width 17 height 18
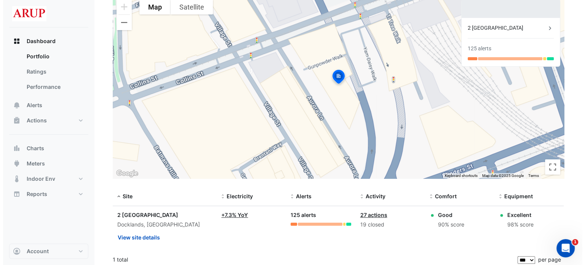
scroll to position [75, 0]
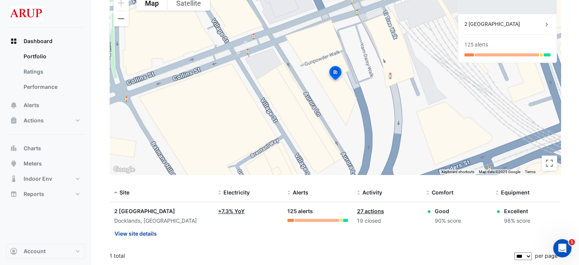
click at [134, 234] on button "View site details" at bounding box center [135, 233] width 43 height 13
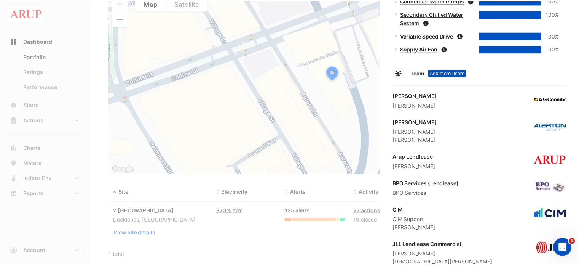
scroll to position [876, 0]
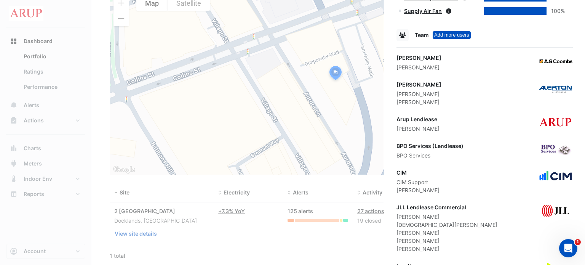
click at [216, 136] on ngb-offcanvas-backdrop at bounding box center [292, 132] width 585 height 265
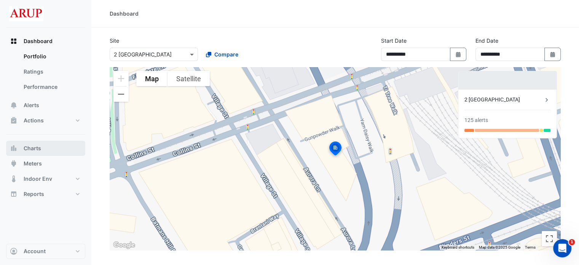
click at [45, 149] on button "Charts" at bounding box center [45, 148] width 79 height 15
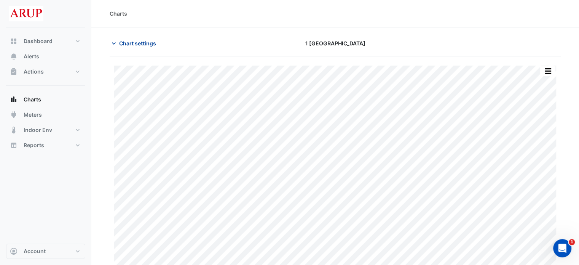
click at [114, 43] on icon "button" at bounding box center [114, 43] width 4 height 2
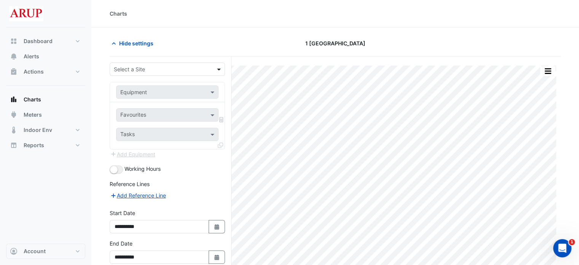
click at [218, 68] on span at bounding box center [220, 69] width 10 height 8
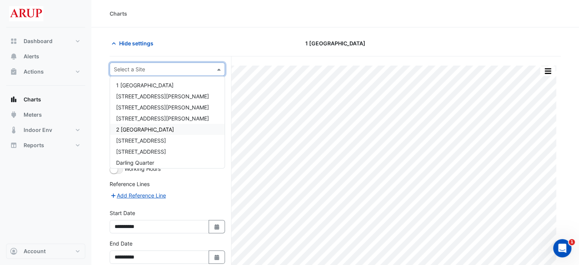
click at [173, 130] on div "2 [GEOGRAPHIC_DATA]" at bounding box center [167, 129] width 115 height 11
type input "**********"
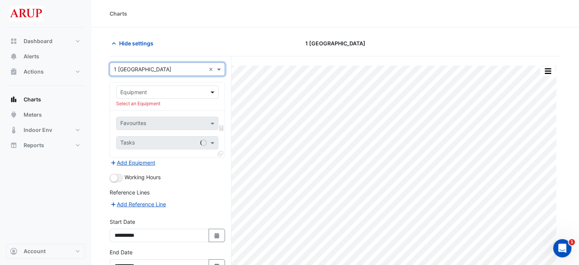
click at [214, 90] on span at bounding box center [214, 92] width 10 height 8
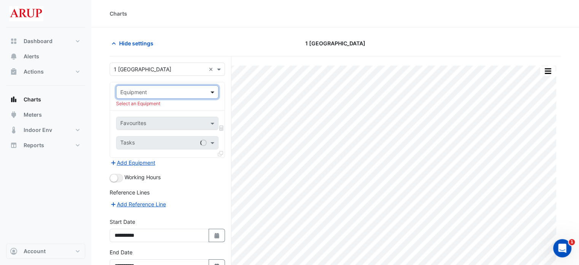
click at [214, 90] on span at bounding box center [214, 92] width 10 height 8
click at [213, 91] on span at bounding box center [214, 92] width 10 height 8
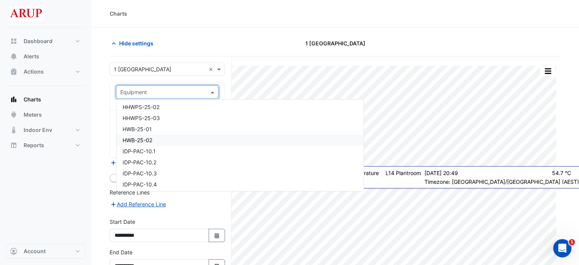
scroll to position [1791, 0]
click at [174, 121] on div "HWB-25-01" at bounding box center [240, 118] width 247 height 11
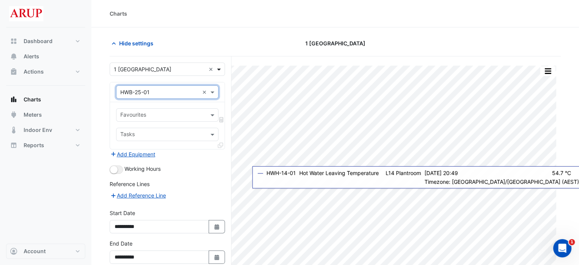
click at [219, 67] on span at bounding box center [220, 69] width 10 height 8
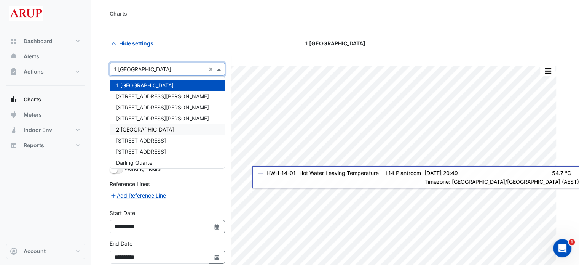
click at [173, 125] on div "2 [GEOGRAPHIC_DATA]" at bounding box center [167, 129] width 115 height 11
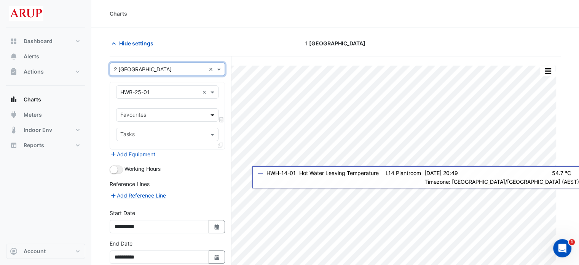
click at [214, 114] on span at bounding box center [214, 115] width 10 height 8
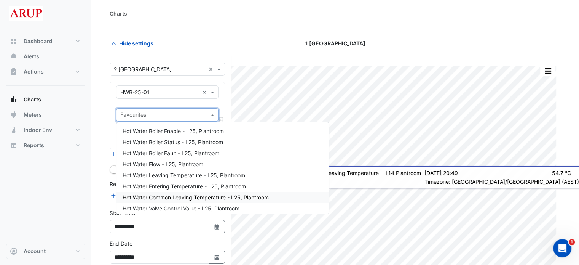
click at [280, 201] on div "Hot Water Common Leaving Temperature - L25, Plantroom" at bounding box center [223, 197] width 213 height 11
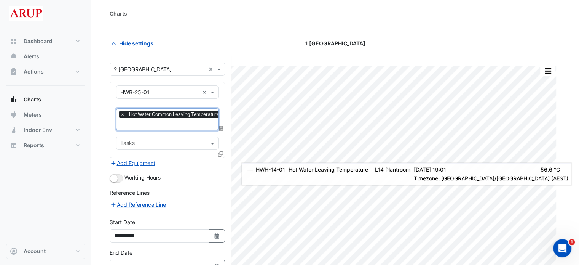
scroll to position [38, 0]
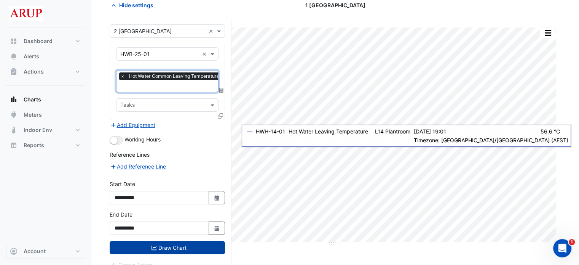
click at [170, 246] on button "Draw Chart" at bounding box center [167, 247] width 115 height 13
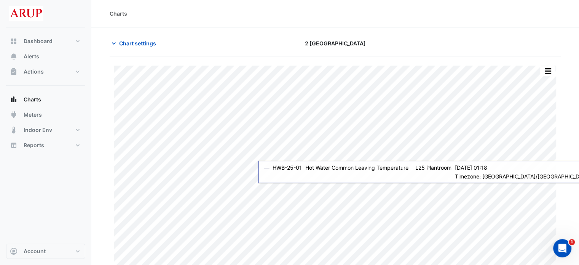
scroll to position [19, 0]
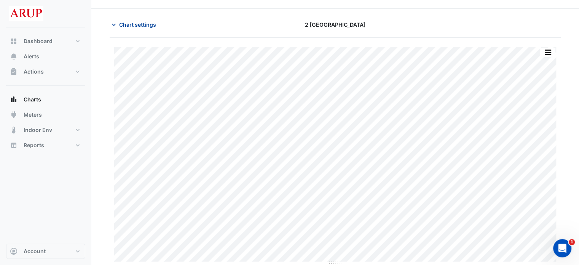
click at [129, 25] on span "Chart settings" at bounding box center [137, 25] width 37 height 8
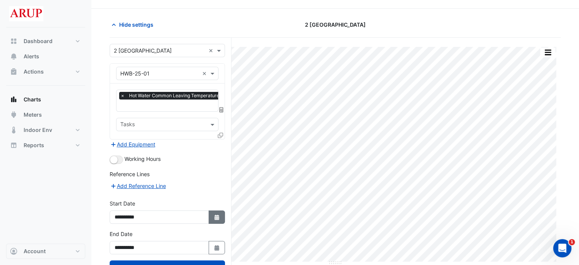
click at [218, 215] on icon "button" at bounding box center [216, 216] width 5 height 5
select select "*"
select select "****"
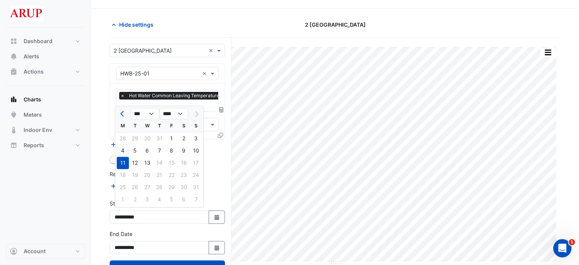
click at [121, 150] on div "4" at bounding box center [123, 150] width 12 height 12
type input "**********"
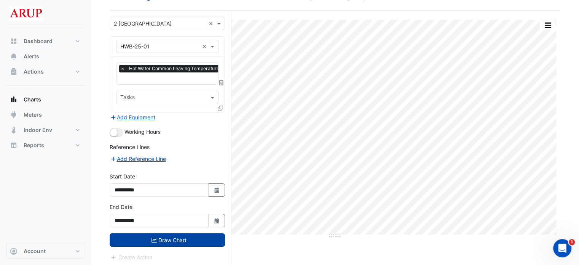
click at [167, 238] on button "Draw Chart" at bounding box center [167, 239] width 115 height 13
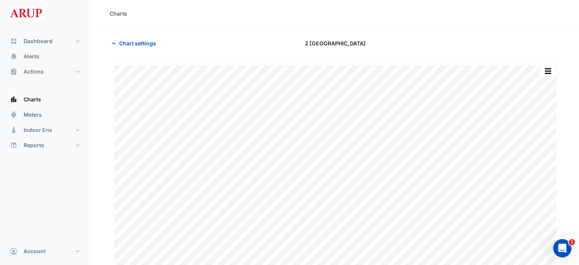
scroll to position [19, 0]
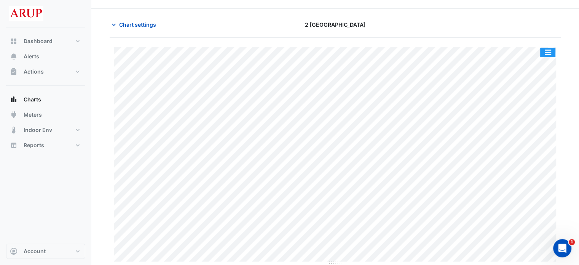
click at [549, 51] on button "button" at bounding box center [548, 53] width 15 height 10
click at [569, 139] on section "Chart settings 2 Melbourne Quarter Print Save as JPEG Save as PNG Pivot Data Ta…" at bounding box center [335, 137] width 488 height 256
click at [549, 51] on button "button" at bounding box center [548, 53] width 15 height 10
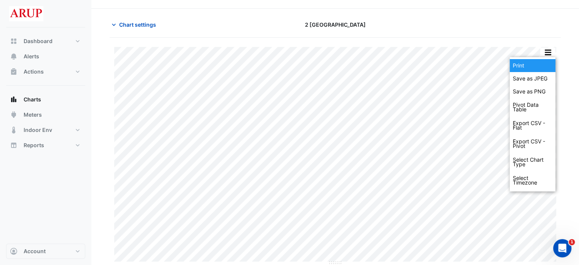
click at [535, 64] on div "Print" at bounding box center [533, 65] width 46 height 13
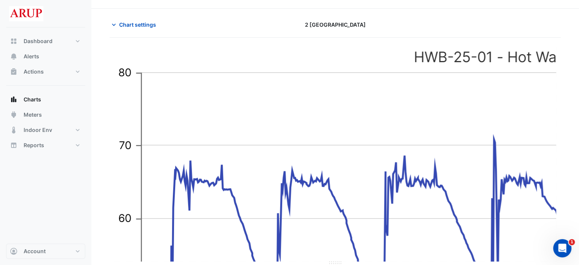
scroll to position [0, 0]
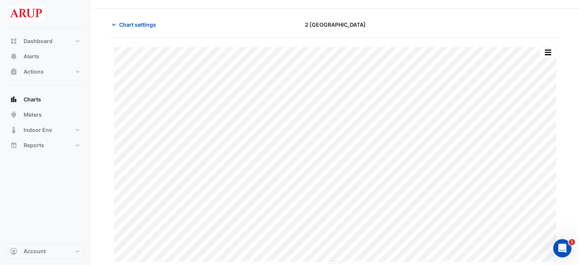
click at [72, 205] on div "Dashboard Portfolio Ratings Performance Alerts Actions Site Manager Charts" at bounding box center [45, 135] width 79 height 216
click at [112, 24] on icon "button" at bounding box center [114, 25] width 8 height 8
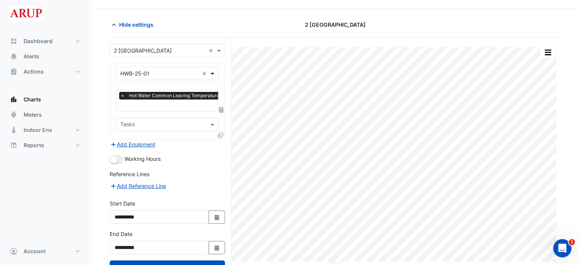
click at [214, 74] on span at bounding box center [214, 73] width 10 height 8
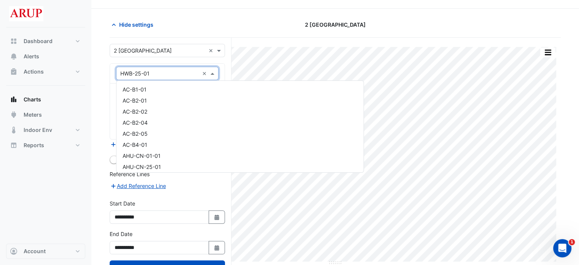
scroll to position [1804, 0]
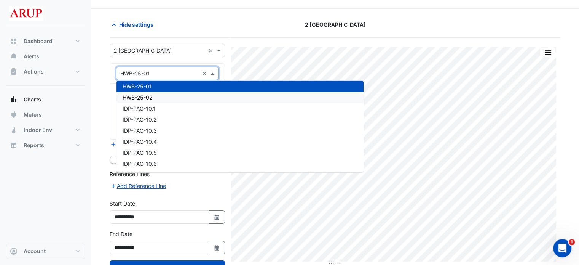
click at [160, 97] on div "HWB-25-02" at bounding box center [240, 97] width 247 height 11
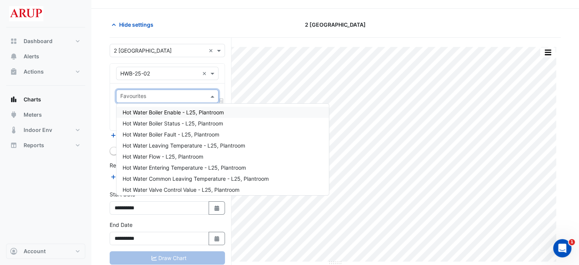
click at [210, 96] on span at bounding box center [214, 96] width 10 height 8
click at [207, 182] on div "Hot Water Common Leaving Temperature - L25, Plantroom" at bounding box center [223, 178] width 213 height 11
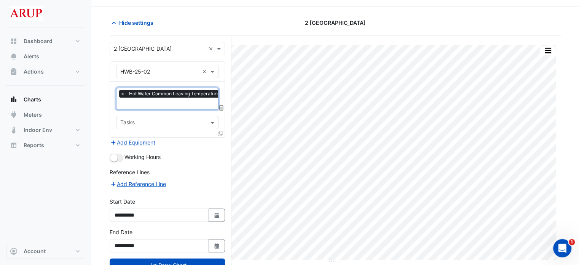
scroll to position [46, 0]
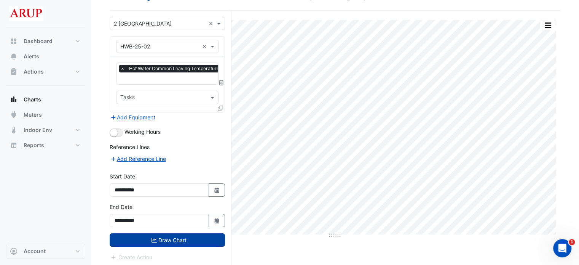
click at [170, 237] on button "Draw Chart" at bounding box center [167, 239] width 115 height 13
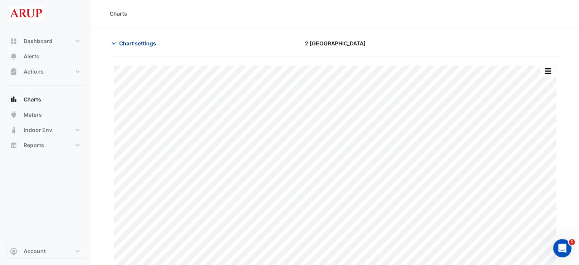
click at [117, 42] on icon "button" at bounding box center [114, 44] width 8 height 8
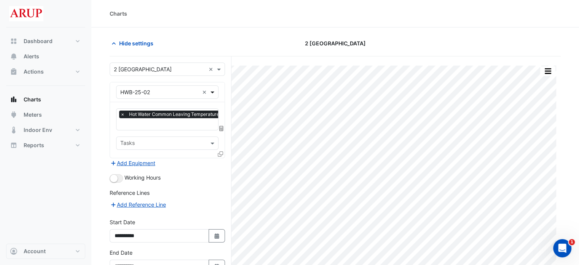
click at [211, 91] on span at bounding box center [214, 92] width 10 height 8
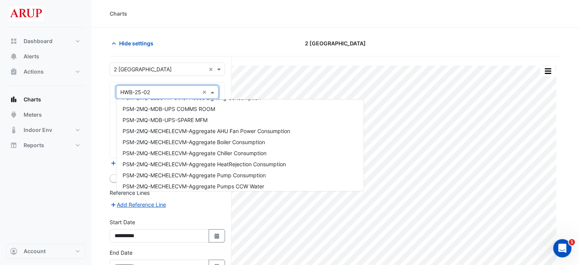
scroll to position [5092, 0]
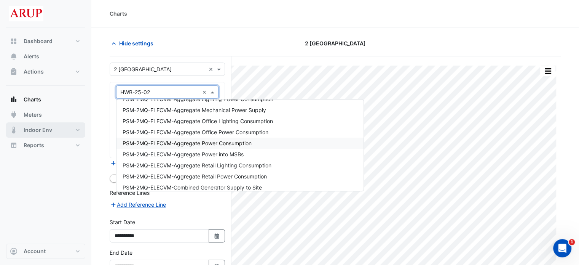
click at [79, 130] on button "Indoor Env" at bounding box center [45, 129] width 79 height 15
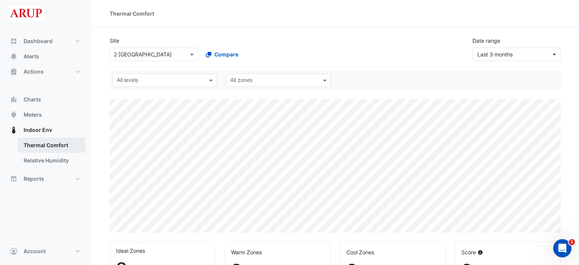
select select "***"
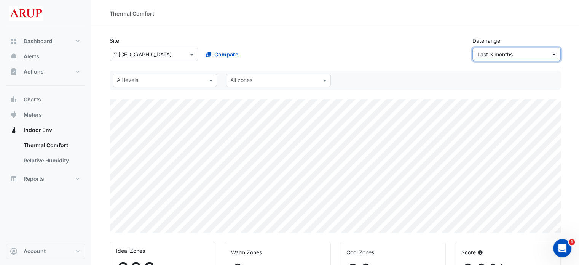
click at [541, 58] on button "Last 3 months" at bounding box center [517, 54] width 88 height 13
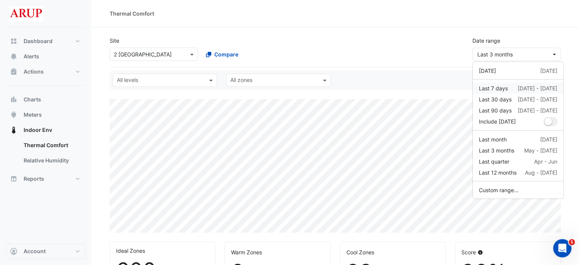
click at [510, 88] on div "Last 7 days 5 Aug - 11 Aug" at bounding box center [518, 88] width 78 height 8
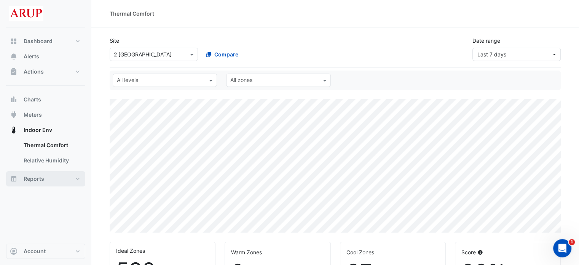
click at [75, 181] on button "Reports" at bounding box center [45, 178] width 79 height 15
select select "***"
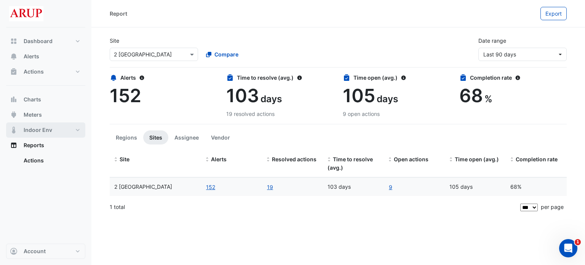
click at [72, 131] on button "Indoor Env" at bounding box center [45, 129] width 79 height 15
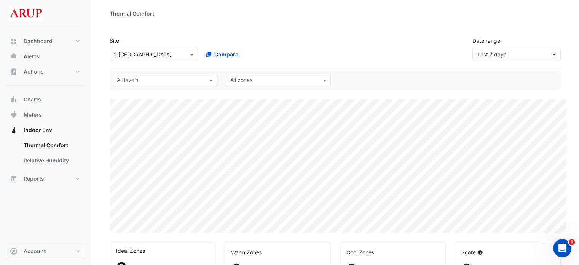
click at [292, 82] on input "text" at bounding box center [273, 81] width 87 height 8
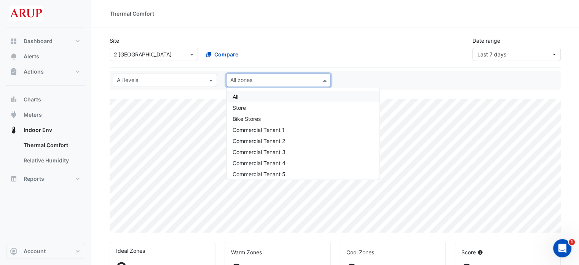
select select "***"
click at [292, 82] on input "text" at bounding box center [273, 81] width 87 height 8
click at [210, 83] on span at bounding box center [212, 80] width 10 height 8
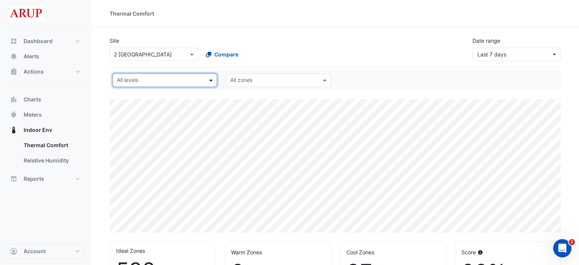
click at [209, 80] on span at bounding box center [212, 80] width 10 height 8
click at [373, 77] on div "All levels All zones" at bounding box center [335, 80] width 455 height 13
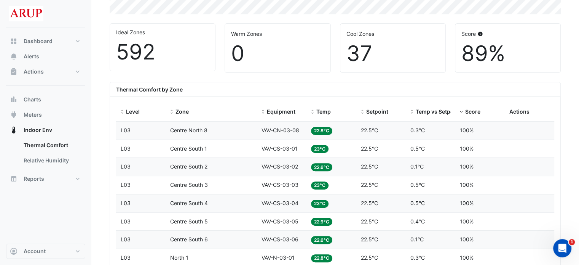
scroll to position [229, 0]
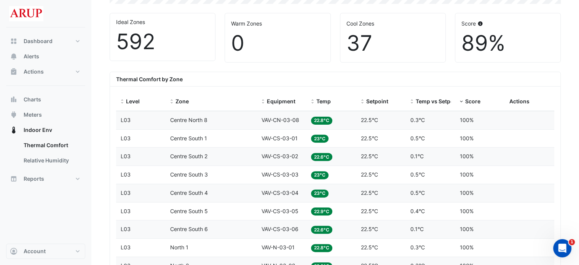
click at [166, 127] on datatable-body-cell "Zone Centre North 8" at bounding box center [211, 120] width 91 height 18
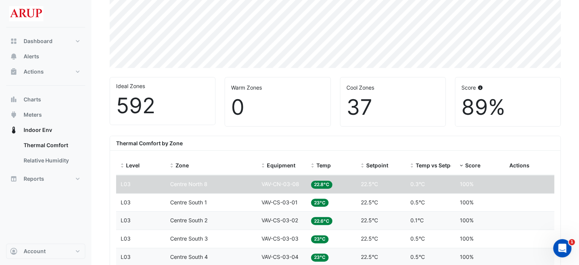
scroll to position [305, 0]
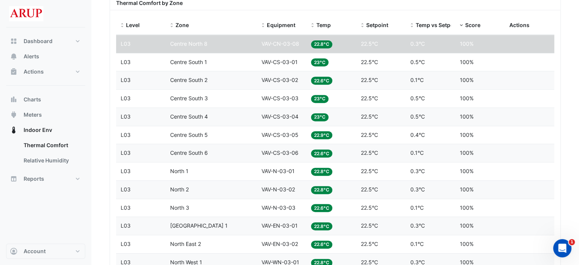
click at [192, 64] on span "Centre South 1" at bounding box center [188, 62] width 37 height 6
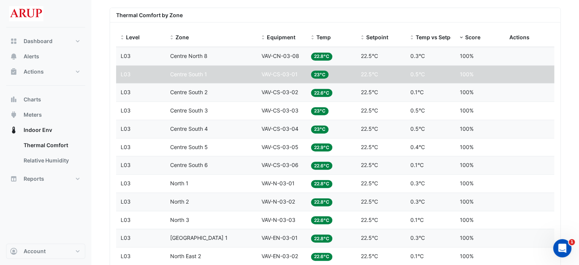
scroll to position [343, 0]
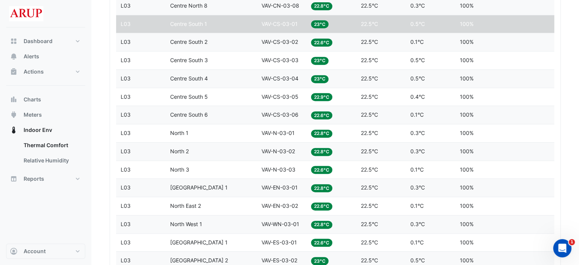
click at [323, 23] on span "23°C" at bounding box center [320, 24] width 18 height 8
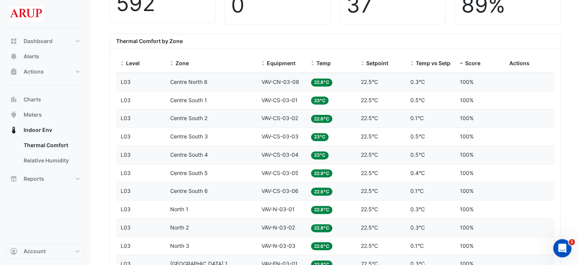
scroll to position [229, 0]
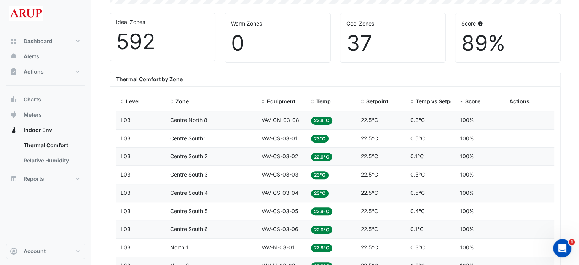
click at [210, 136] on div "Zone Centre South 1" at bounding box center [211, 138] width 82 height 9
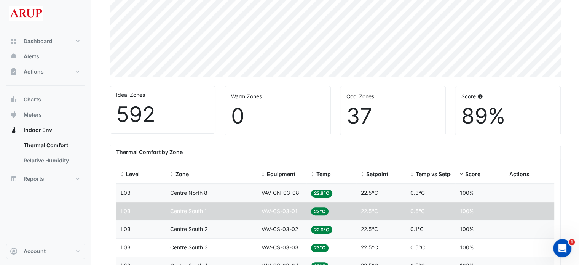
scroll to position [152, 0]
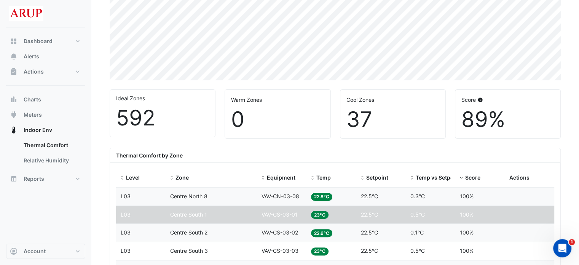
click at [211, 219] on datatable-body-cell "Zone Centre South 1" at bounding box center [211, 215] width 91 height 18
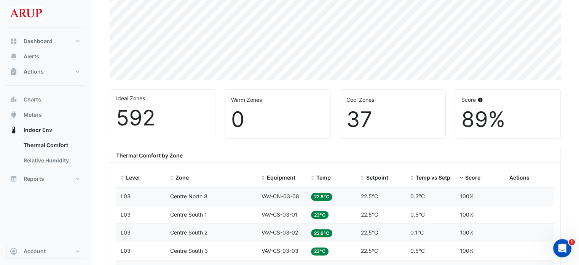
click at [215, 206] on datatable-body-cell "Zone Centre South 1" at bounding box center [211, 215] width 91 height 18
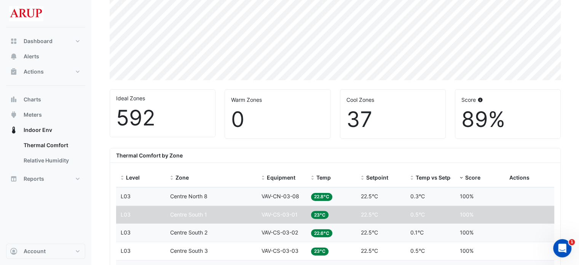
click at [233, 251] on div "Zone Centre South 3" at bounding box center [211, 250] width 82 height 9
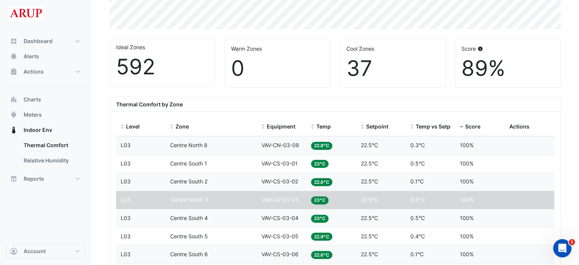
scroll to position [267, 0]
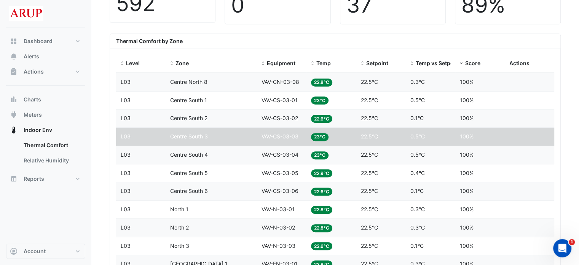
click at [227, 188] on div "Zone Centre South 6" at bounding box center [211, 191] width 82 height 9
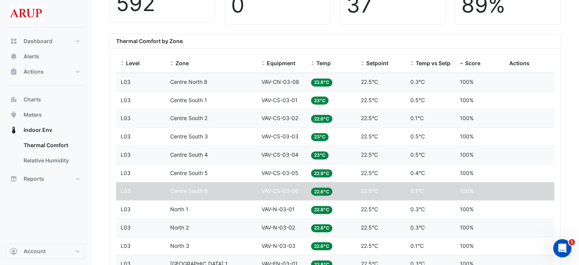
click at [215, 189] on div "Zone Centre South 6" at bounding box center [211, 191] width 82 height 9
click at [42, 102] on button "Charts" at bounding box center [45, 99] width 79 height 15
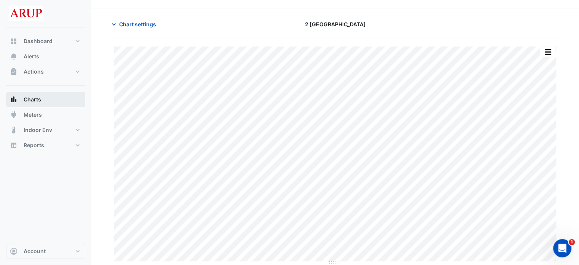
scroll to position [19, 0]
type input "**********"
click at [112, 24] on icon "button" at bounding box center [114, 25] width 4 height 2
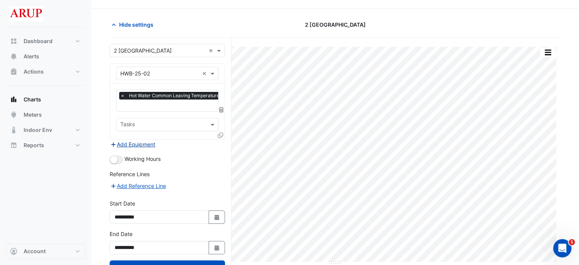
click at [133, 141] on button "Add Equipment" at bounding box center [133, 144] width 46 height 9
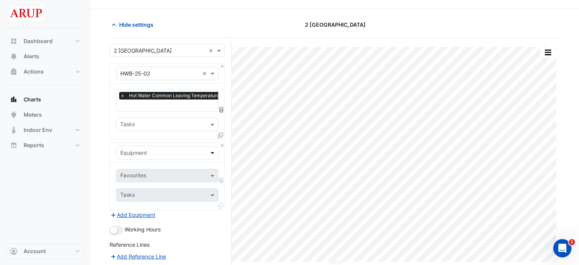
click at [210, 153] on span at bounding box center [214, 153] width 10 height 8
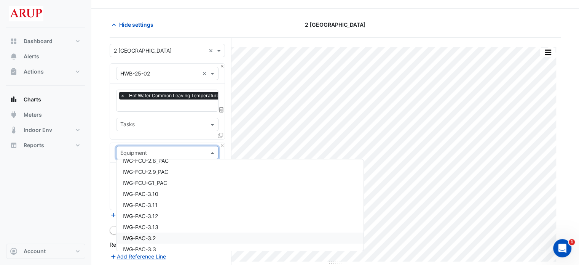
scroll to position [2095, 0]
click at [102, 155] on section "Hide settings 2 Melbourne Quarter Print Save as JPEG Save as PNG Pivot Data Tab…" at bounding box center [335, 187] width 488 height 356
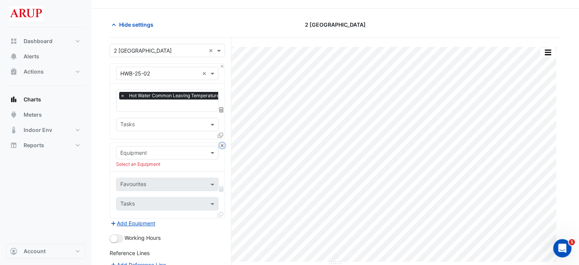
click at [221, 144] on button "Close" at bounding box center [222, 145] width 5 height 5
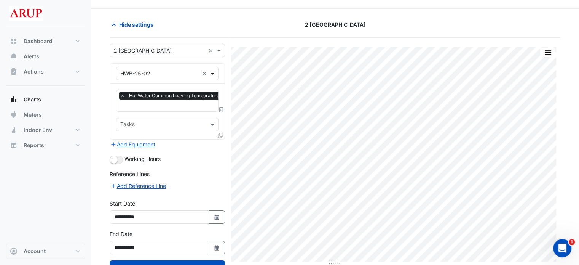
click at [214, 74] on span at bounding box center [214, 73] width 10 height 8
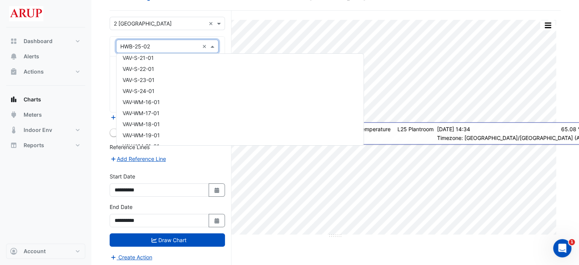
scroll to position [12008, 0]
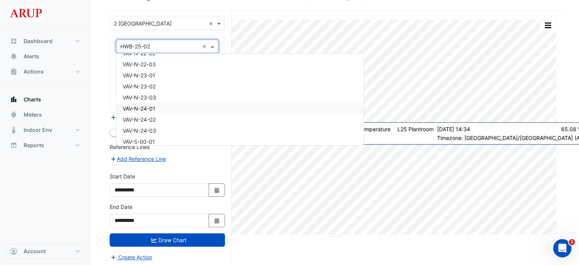
click at [185, 109] on div "VAV-N-24-01" at bounding box center [240, 108] width 247 height 11
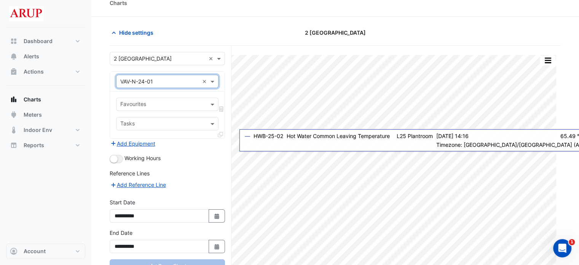
scroll to position [0, 0]
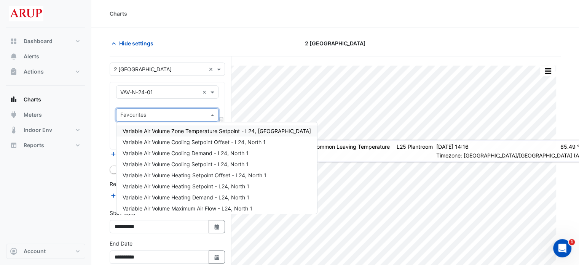
click at [214, 115] on span at bounding box center [214, 115] width 10 height 8
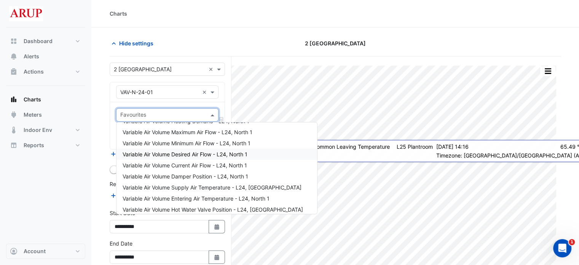
scroll to position [114, 0]
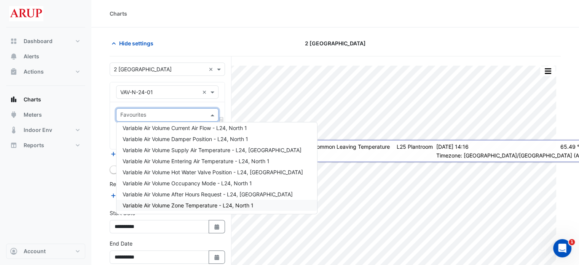
click at [179, 206] on span "Variable Air Volume Zone Temperature - L24, North 1" at bounding box center [188, 205] width 131 height 6
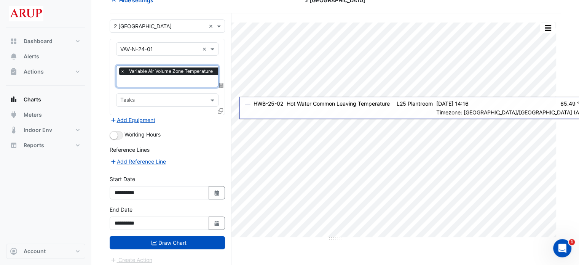
scroll to position [46, 0]
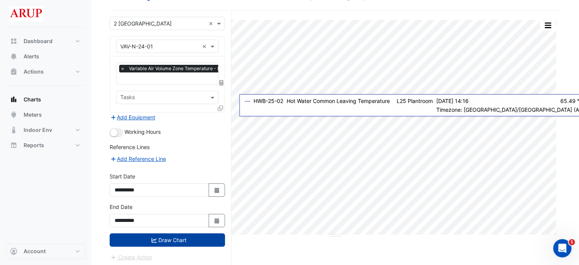
click at [174, 240] on button "Draw Chart" at bounding box center [167, 239] width 115 height 13
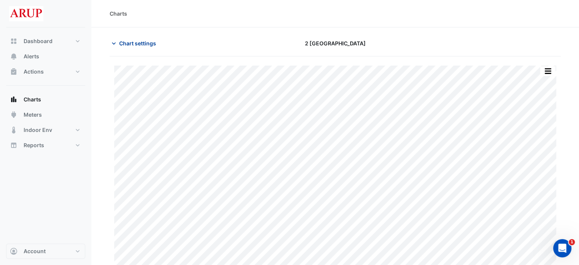
click at [113, 45] on icon "button" at bounding box center [114, 44] width 8 height 8
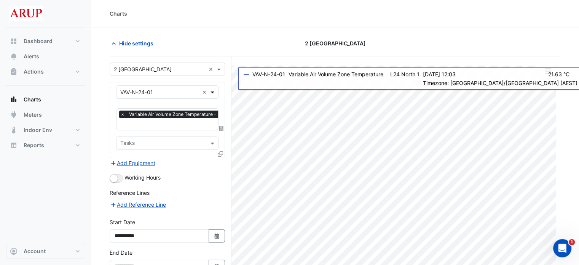
click at [212, 94] on span at bounding box center [214, 92] width 10 height 8
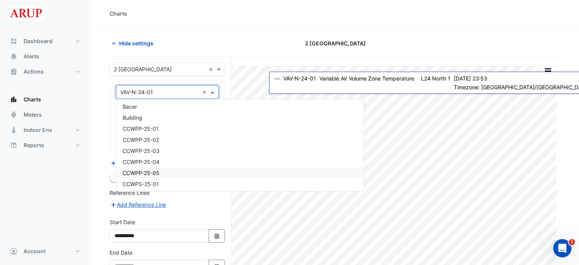
scroll to position [305, 0]
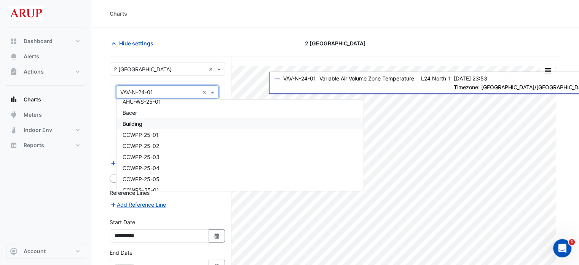
click at [151, 127] on div "Building" at bounding box center [240, 123] width 247 height 11
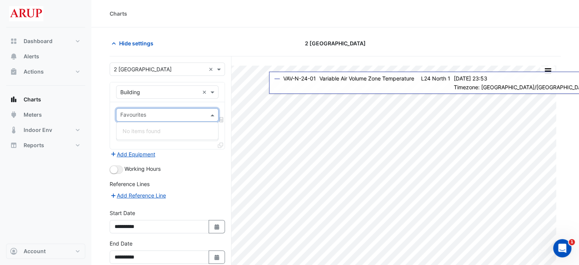
click at [214, 114] on span at bounding box center [214, 115] width 10 height 8
click at [213, 91] on span at bounding box center [214, 92] width 10 height 8
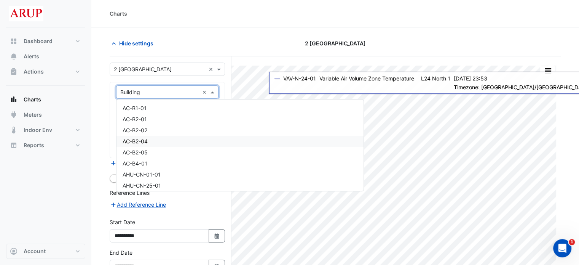
scroll to position [76, 0]
click at [174, 112] on div "AHU-CN-25-01" at bounding box center [240, 109] width 247 height 11
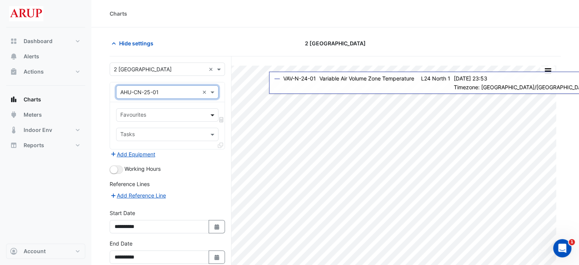
click at [212, 114] on span at bounding box center [214, 115] width 10 height 8
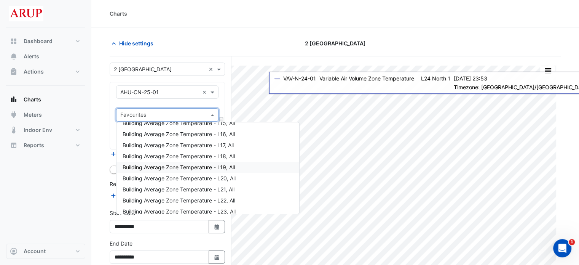
scroll to position [533, 0]
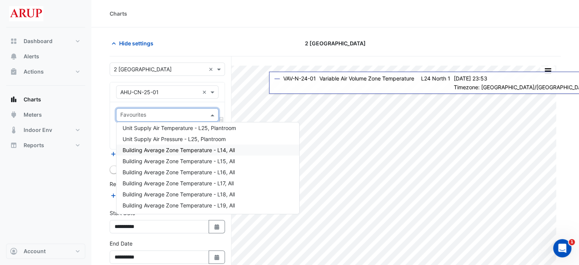
click at [243, 150] on div "Building Average Zone Temperature - L14, All" at bounding box center [208, 149] width 183 height 11
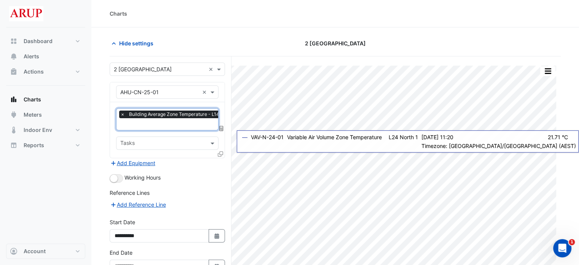
scroll to position [38, 0]
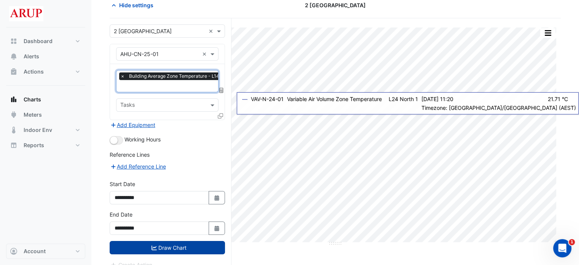
click at [164, 248] on button "Draw Chart" at bounding box center [167, 247] width 115 height 13
